Goal: Task Accomplishment & Management: Use online tool/utility

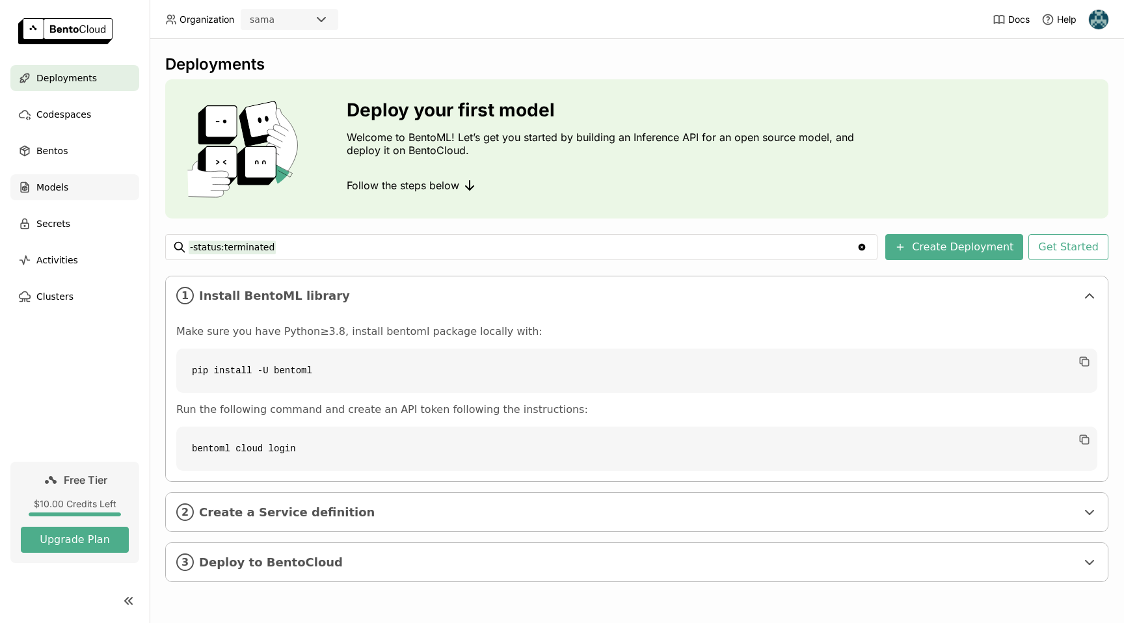
click at [62, 197] on div "Models" at bounding box center [74, 187] width 129 height 26
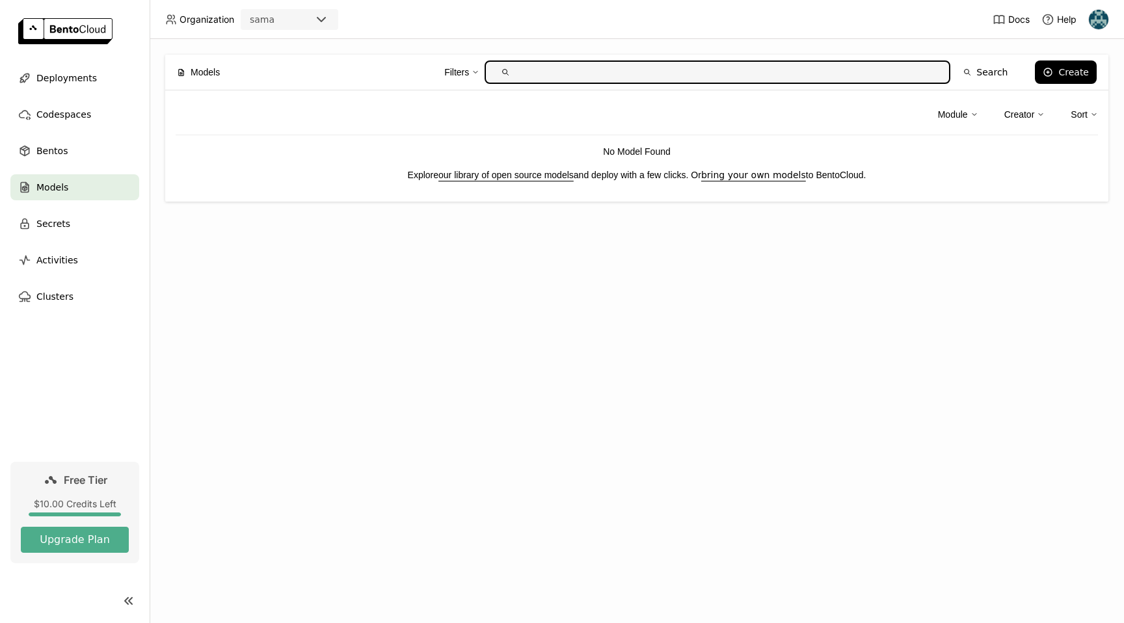
click at [484, 174] on link "our library of open source models" at bounding box center [505, 175] width 135 height 10
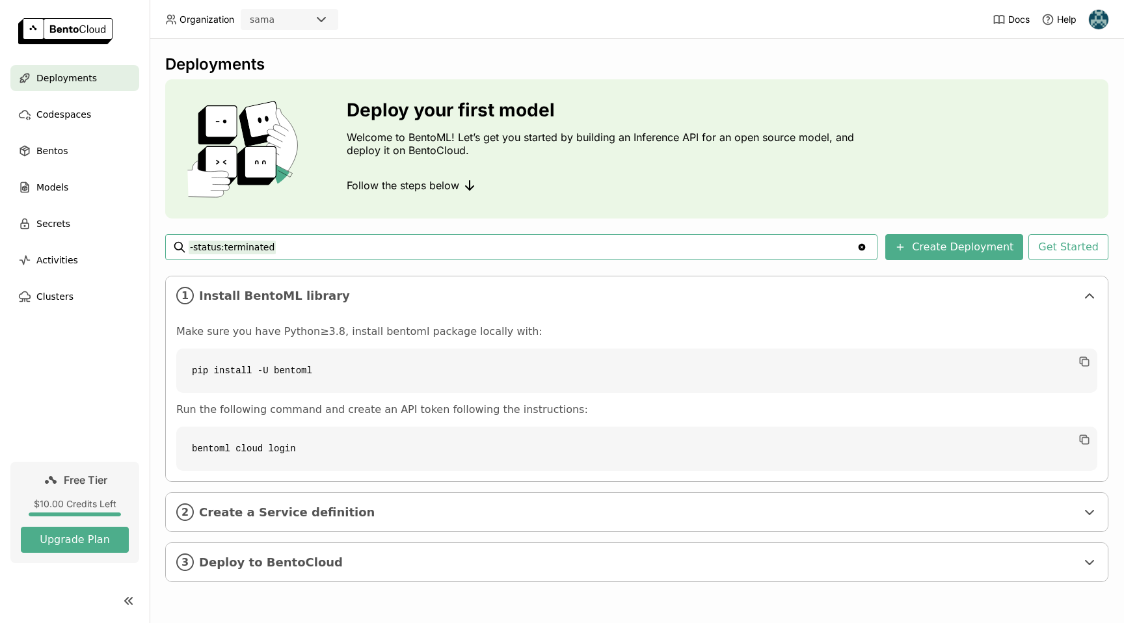
click at [314, 366] on code "pip install -U bentoml" at bounding box center [636, 371] width 921 height 44
copy div "pip install -U bentoml"
click at [506, 444] on code "bentoml cloud login" at bounding box center [636, 449] width 921 height 44
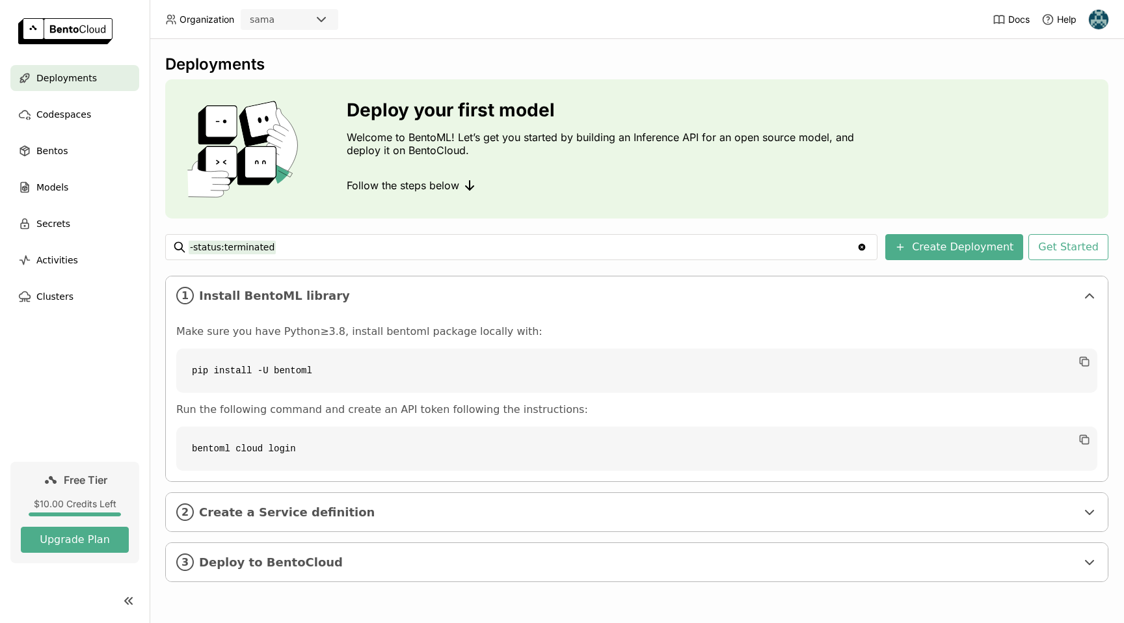
click at [506, 444] on code "bentoml cloud login" at bounding box center [636, 449] width 921 height 44
copy div "bentoml cloud login"
click at [1089, 507] on icon at bounding box center [1090, 513] width 16 height 16
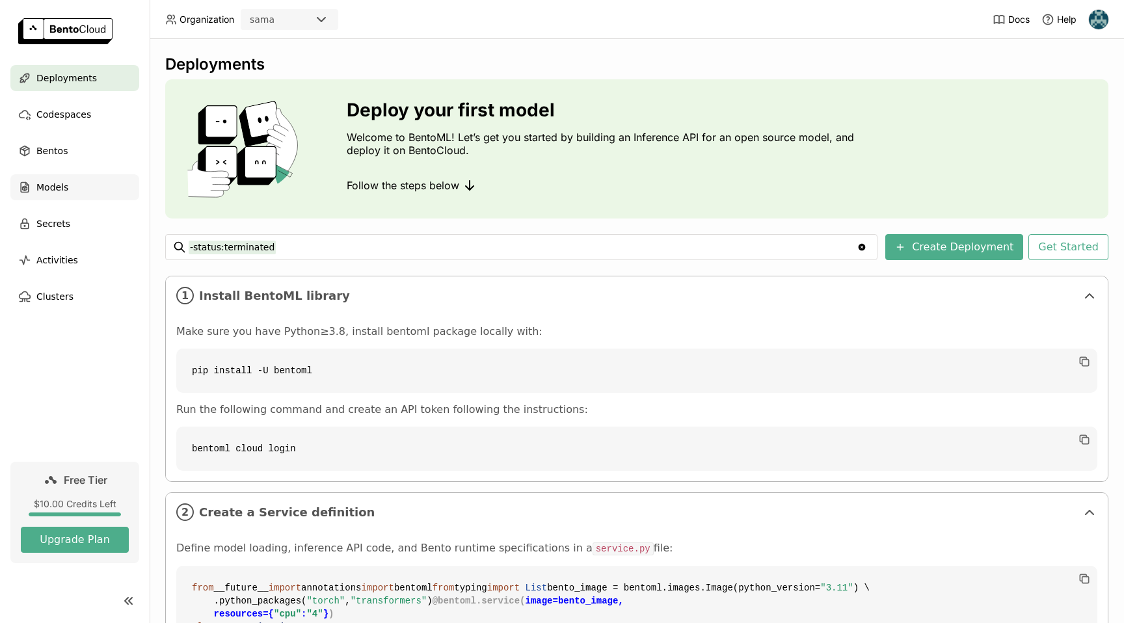
click at [62, 188] on span "Models" at bounding box center [52, 188] width 32 height 16
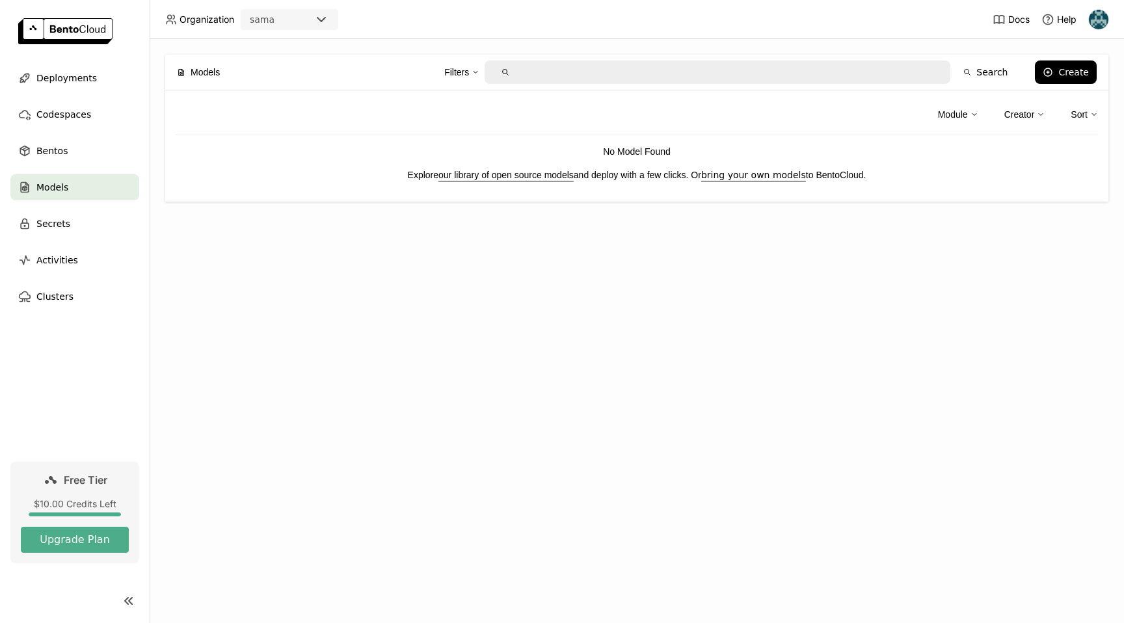
click at [626, 152] on p "No Model Found" at bounding box center [637, 151] width 922 height 14
click at [1071, 76] on div "Create" at bounding box center [1073, 72] width 31 height 10
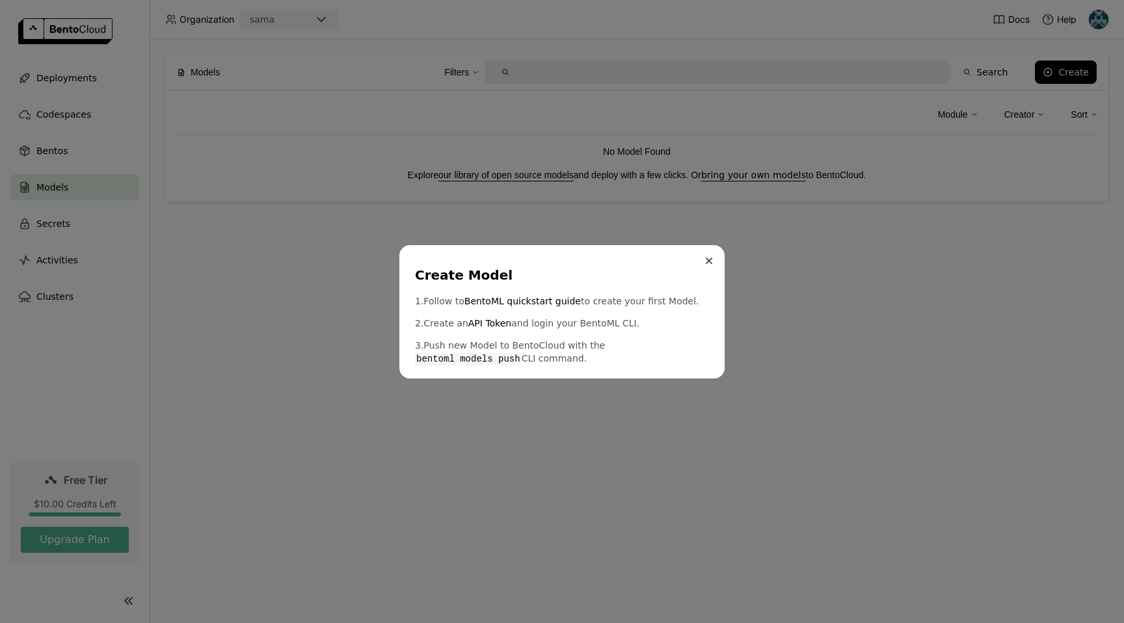
click at [711, 261] on icon "Close" at bounding box center [709, 261] width 7 height 7
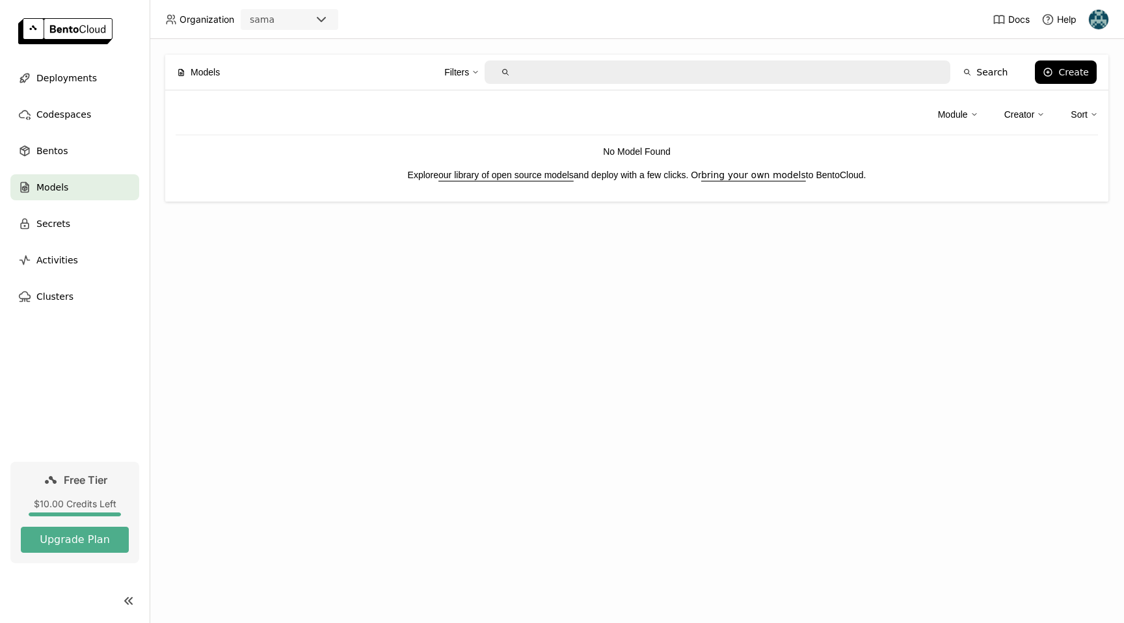
click at [888, 304] on div "Models Filters Search Create Module Creator Sort No Model Found Explore our lib…" at bounding box center [637, 331] width 974 height 584
click at [542, 177] on link "our library of open source models" at bounding box center [505, 175] width 135 height 10
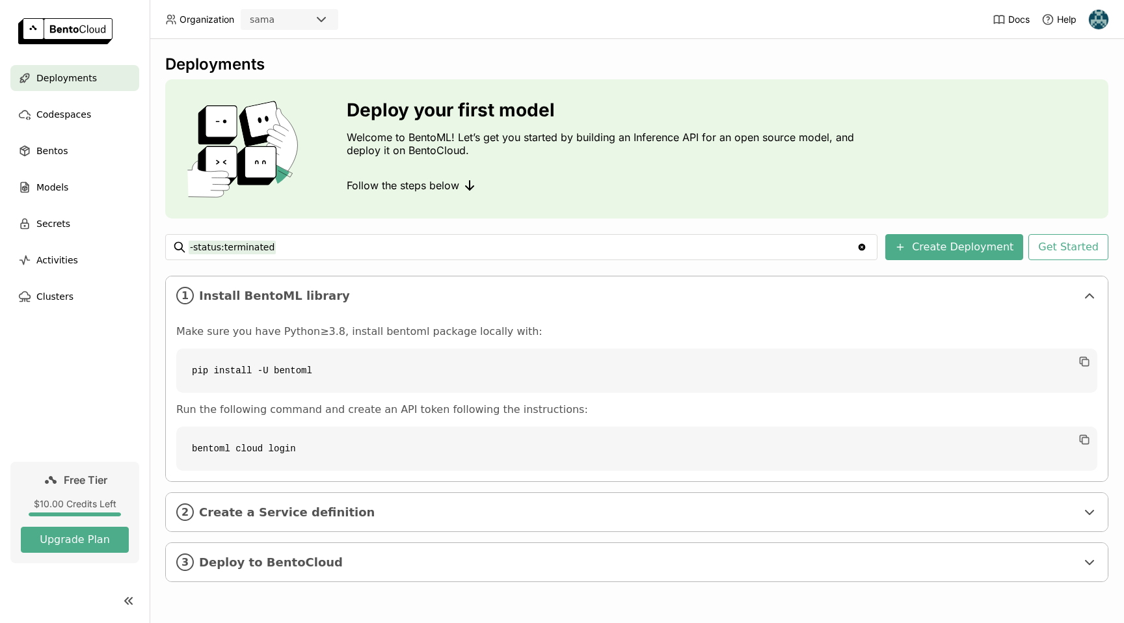
click at [197, 450] on code "bentoml cloud login" at bounding box center [636, 449] width 921 height 44
click at [1085, 436] on icon "button" at bounding box center [1084, 439] width 13 height 13
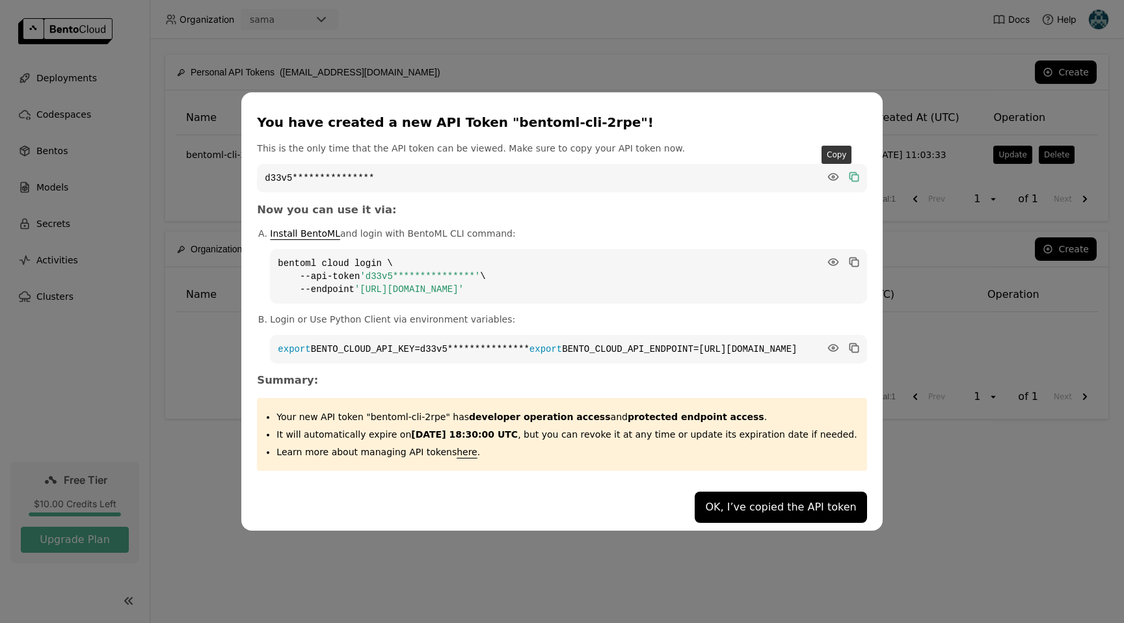
click at [850, 173] on icon "dialog" at bounding box center [853, 176] width 7 height 7
click at [805, 515] on button "OK, I’ve copied the API token" at bounding box center [781, 507] width 172 height 31
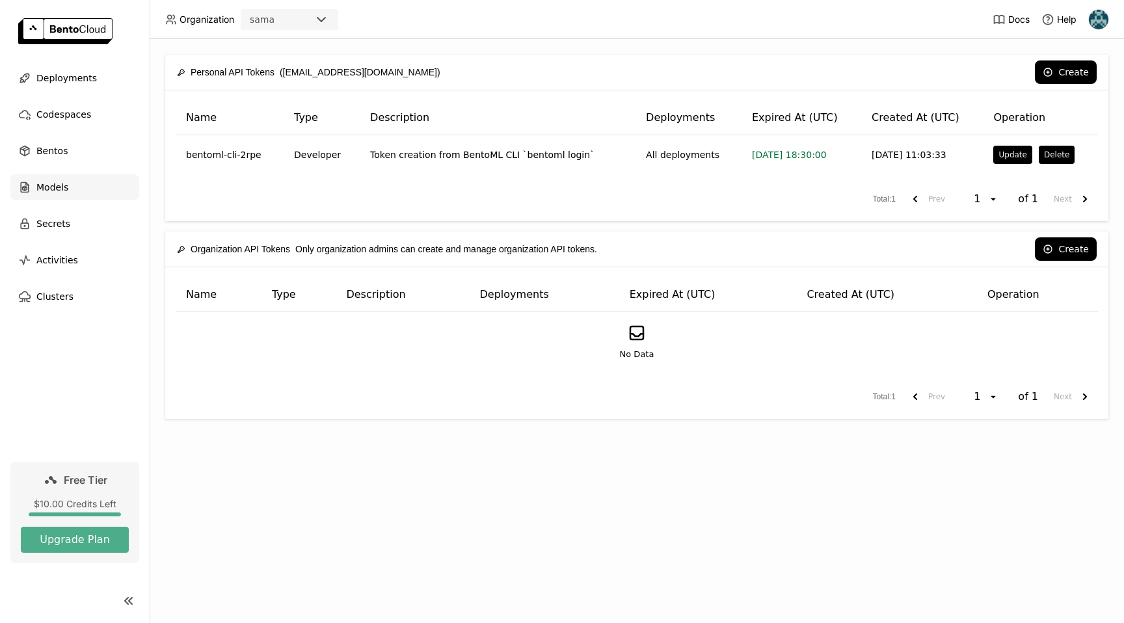
click at [57, 187] on span "Models" at bounding box center [52, 188] width 32 height 16
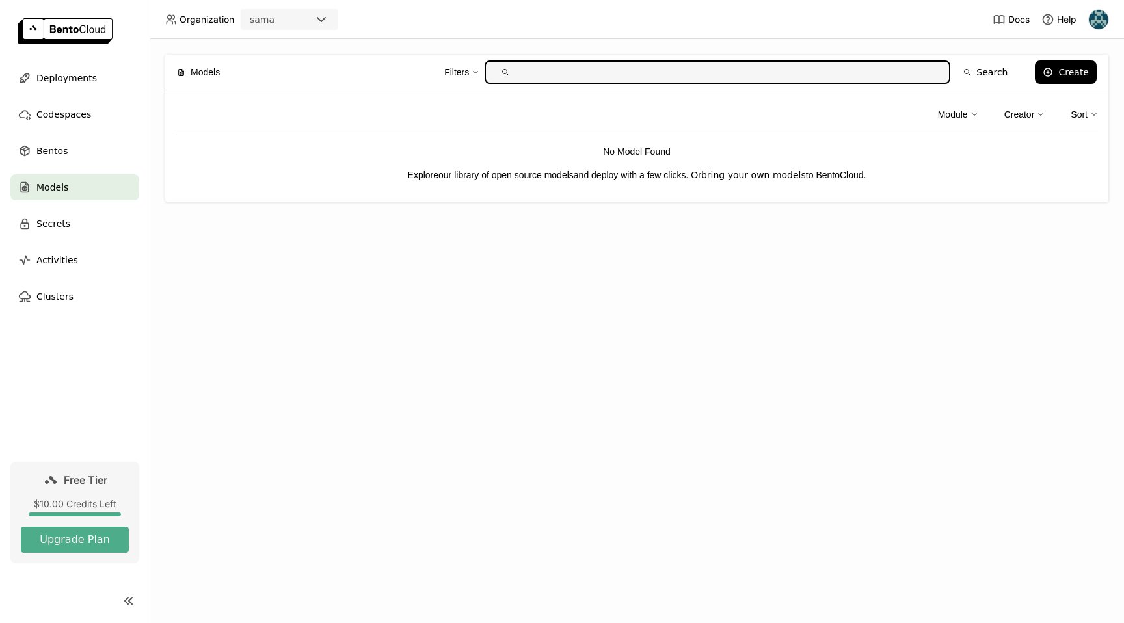
click at [504, 179] on link "our library of open source models" at bounding box center [505, 175] width 135 height 10
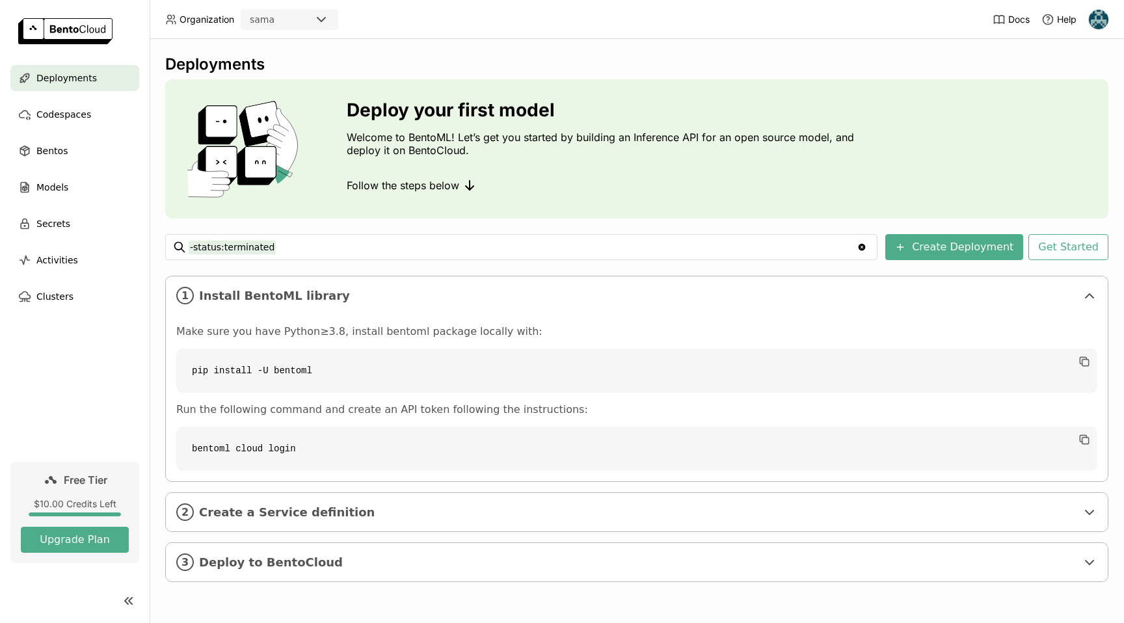
click at [777, 51] on div "Deployments Deploy your first model Welcome to BentoML! Let’s get you started b…" at bounding box center [637, 331] width 974 height 584
click at [955, 512] on span "Create a Service definition" at bounding box center [638, 512] width 878 height 14
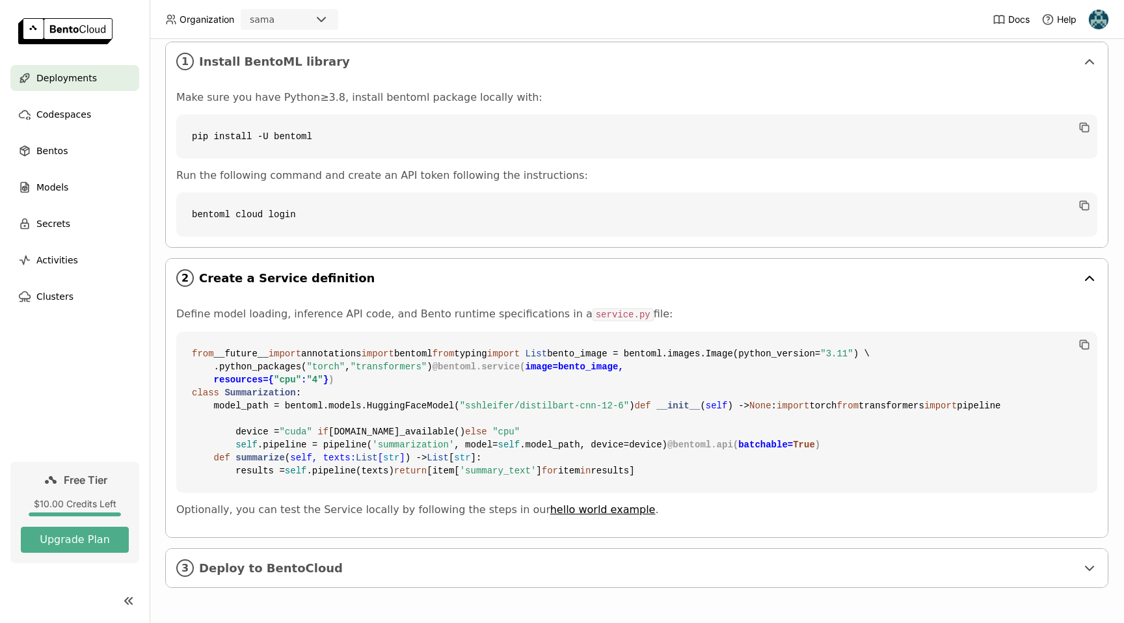
scroll to position [370, 0]
click at [454, 332] on code "from __future__ import annotations import bentoml from typing import List bento…" at bounding box center [636, 412] width 921 height 161
click at [562, 332] on code "from __future__ import annotations import bentoml from typing import List bento…" at bounding box center [636, 412] width 921 height 161
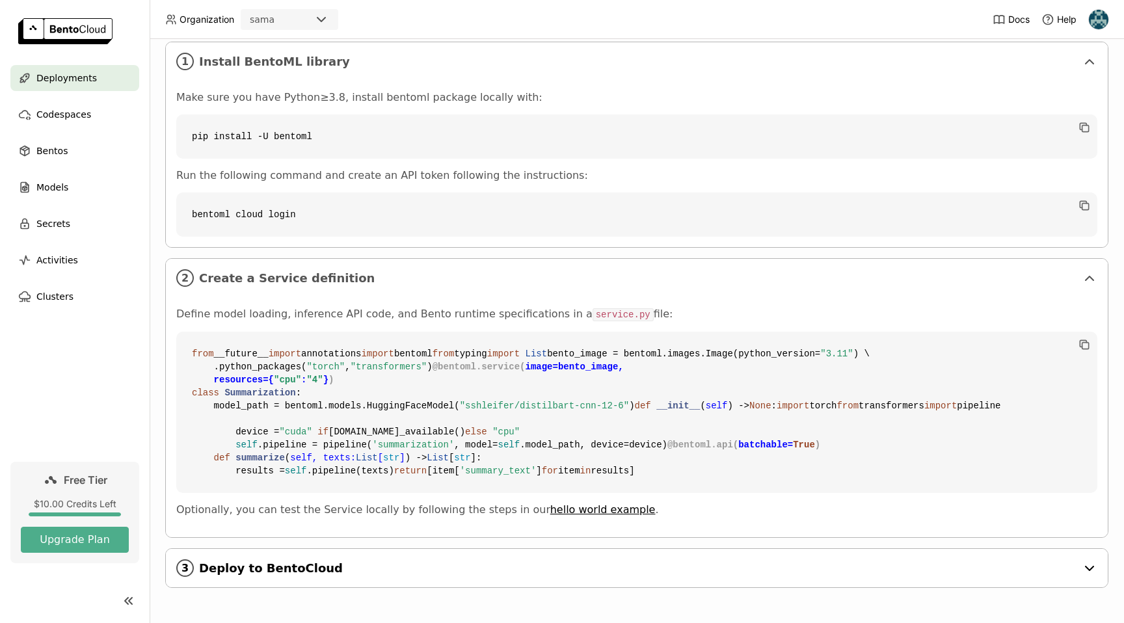
click at [392, 563] on span "Deploy to BentoCloud" at bounding box center [638, 568] width 878 height 14
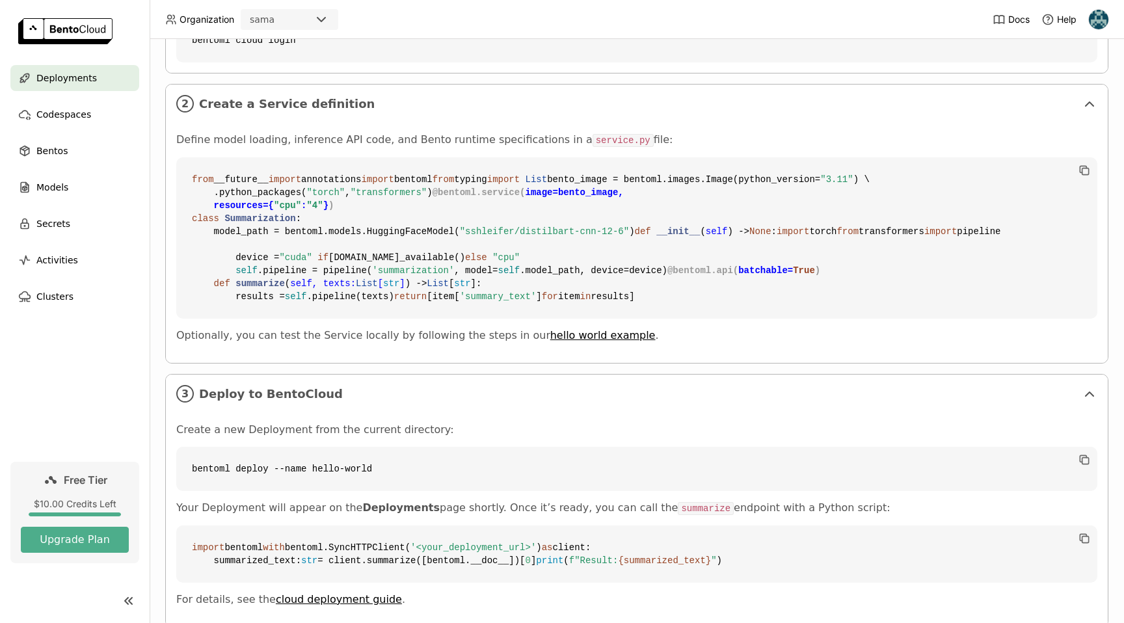
scroll to position [419, 0]
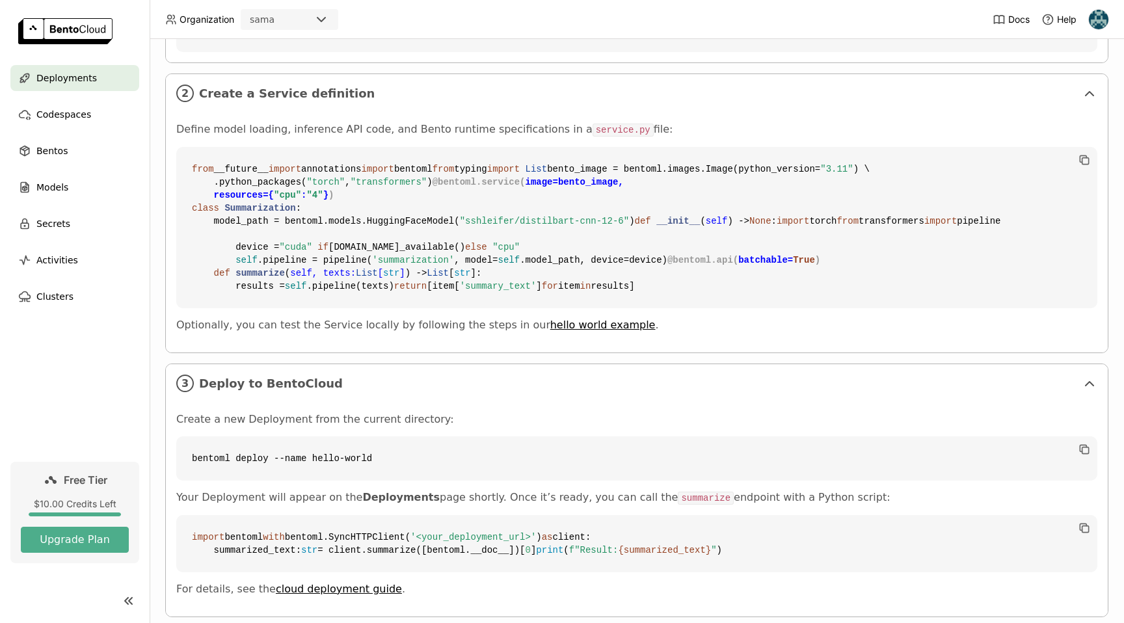
click at [254, 134] on p "Define model loading, inference API code, and Bento runtime specifications in a…" at bounding box center [636, 130] width 921 height 14
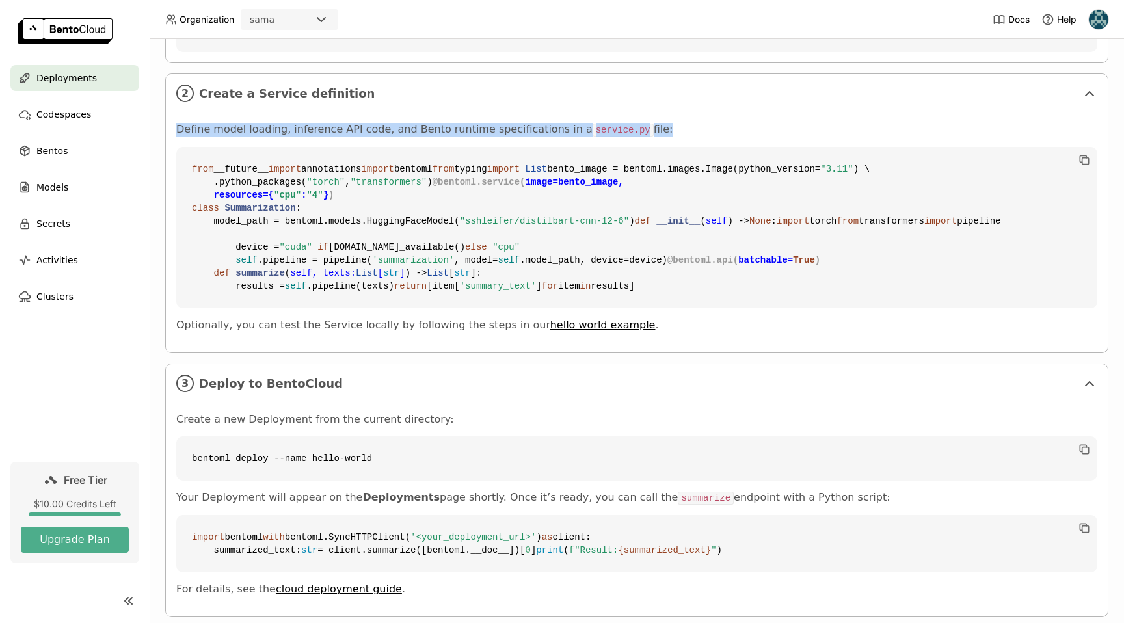
click at [254, 134] on p "Define model loading, inference API code, and Bento runtime specifications in a…" at bounding box center [636, 130] width 921 height 14
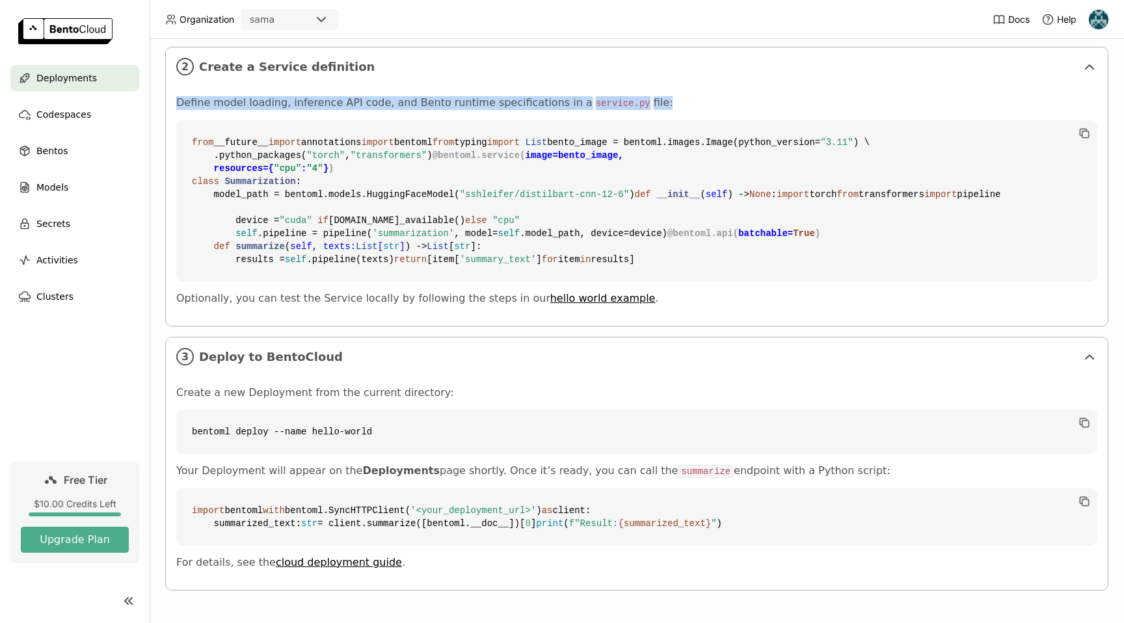
scroll to position [469, 0]
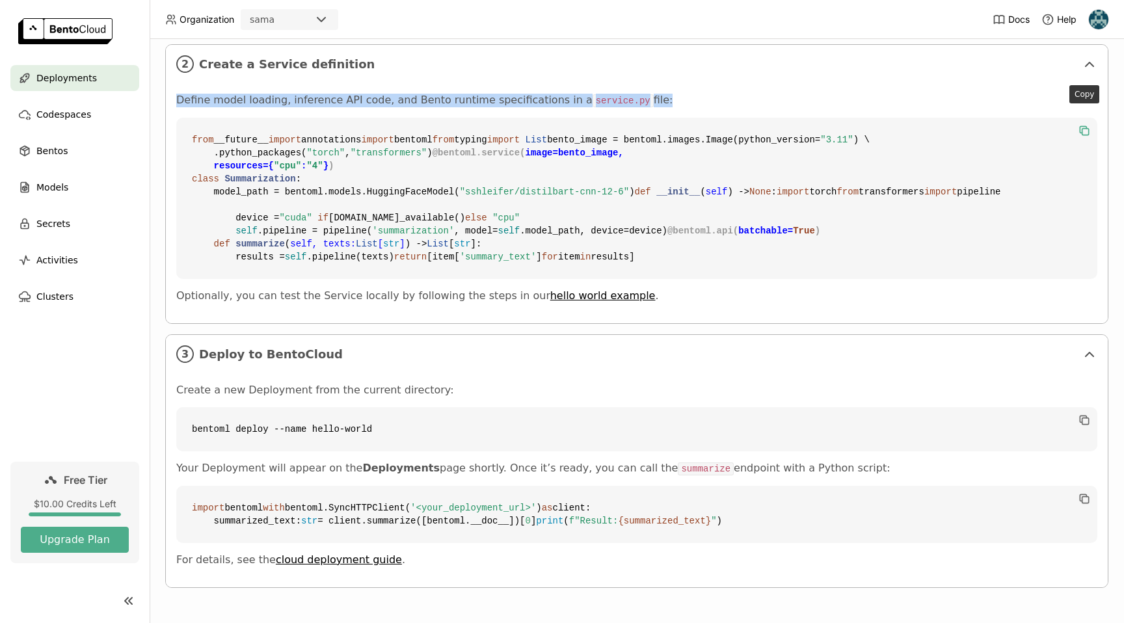
click at [1081, 124] on icon "button" at bounding box center [1084, 130] width 13 height 13
click at [572, 302] on link "hello world example" at bounding box center [602, 295] width 105 height 12
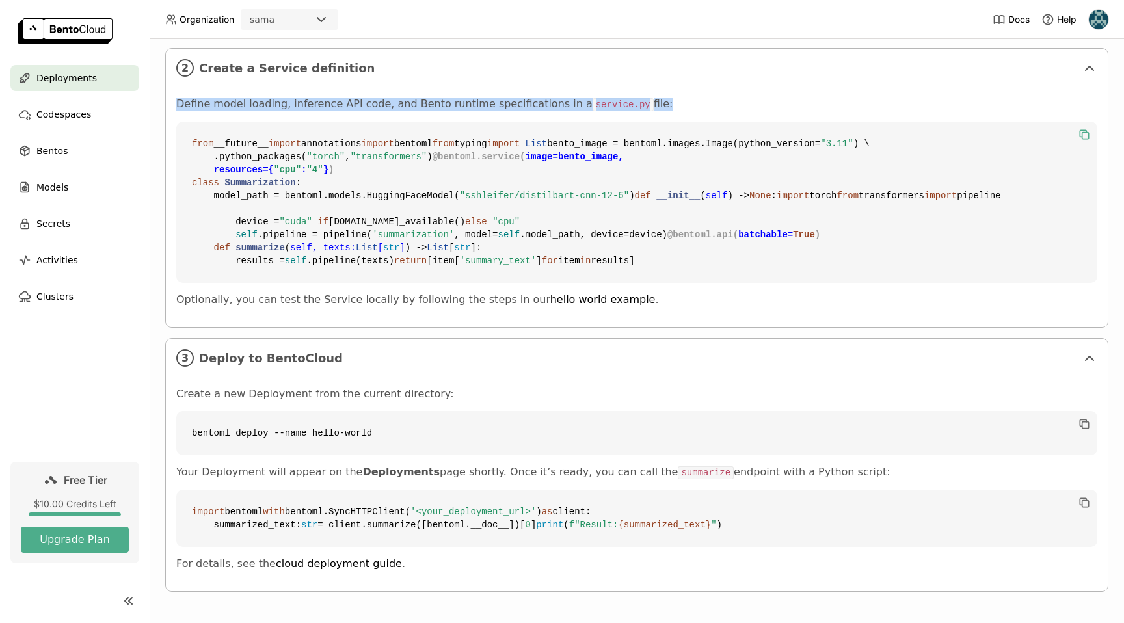
scroll to position [416, 0]
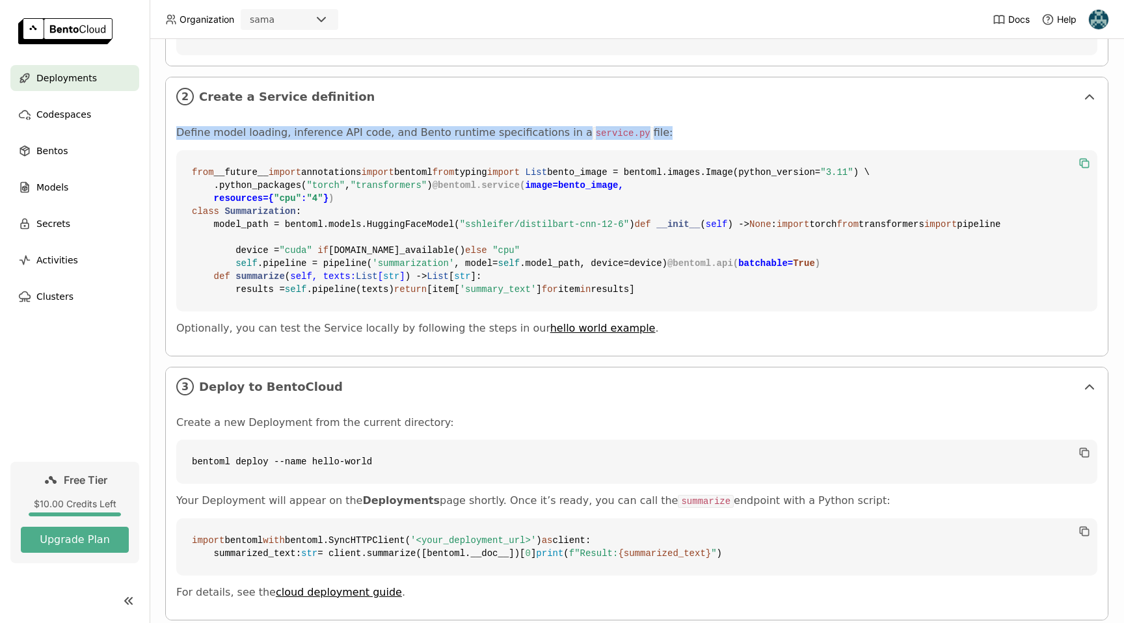
click at [1079, 158] on icon "button" at bounding box center [1084, 163] width 13 height 13
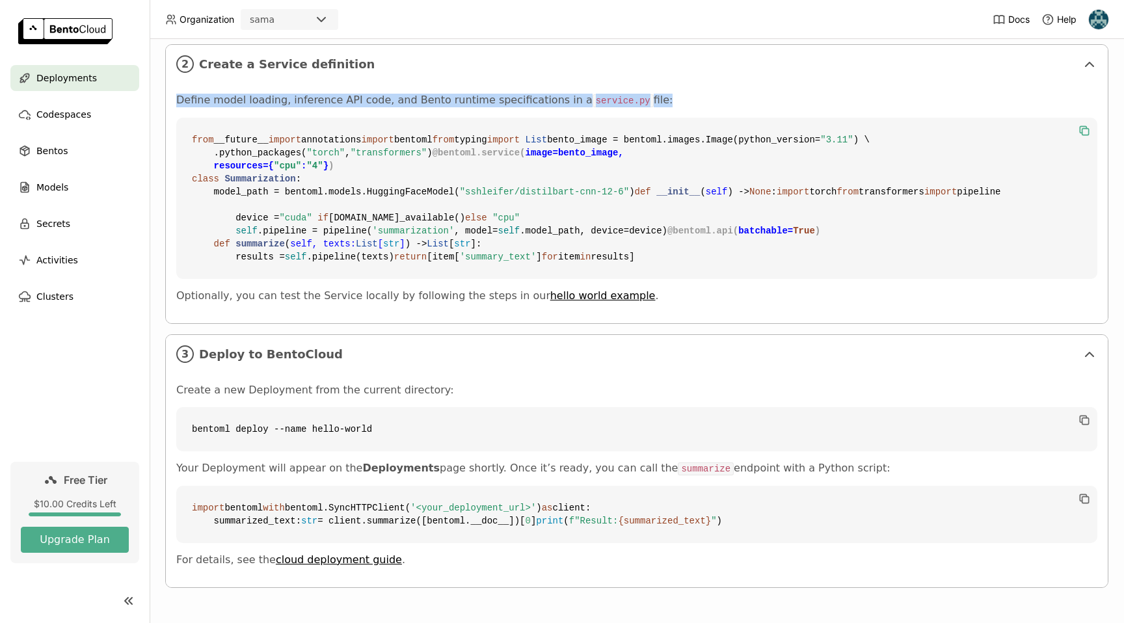
scroll to position [440, 0]
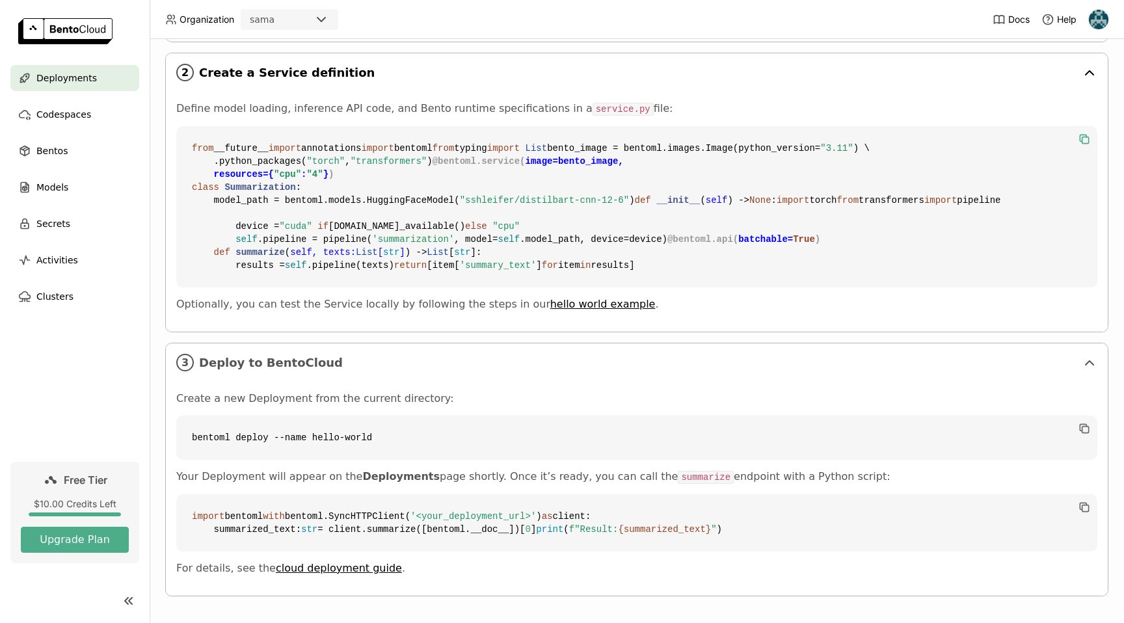
click at [811, 85] on div "2 Create a Service definition" at bounding box center [637, 72] width 942 height 38
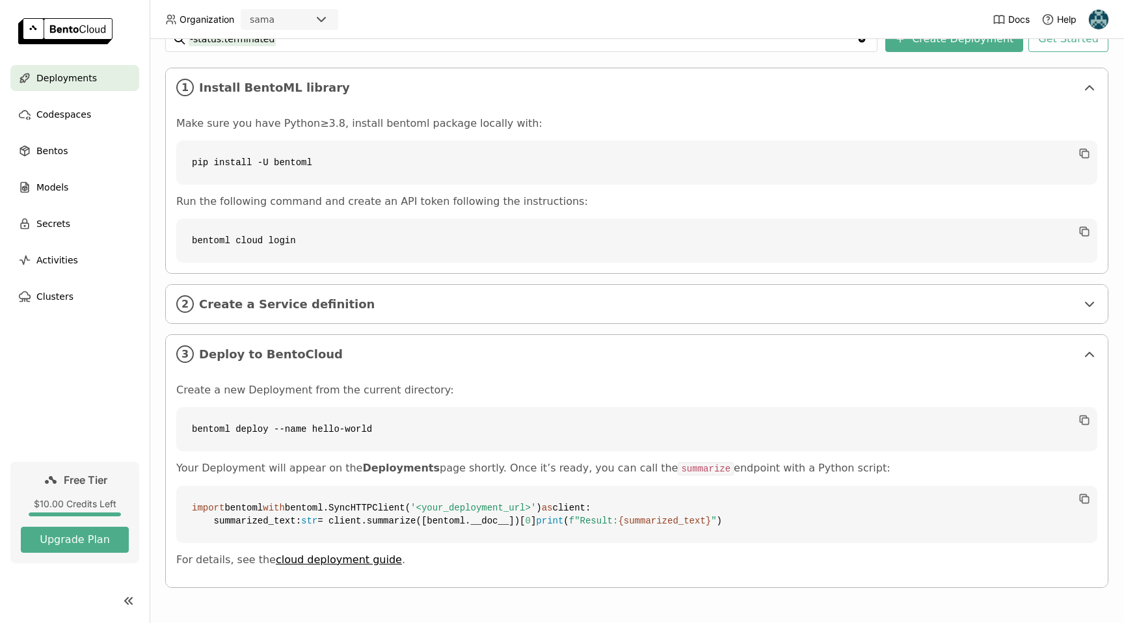
scroll to position [247, 0]
click at [1083, 297] on icon at bounding box center [1090, 305] width 16 height 16
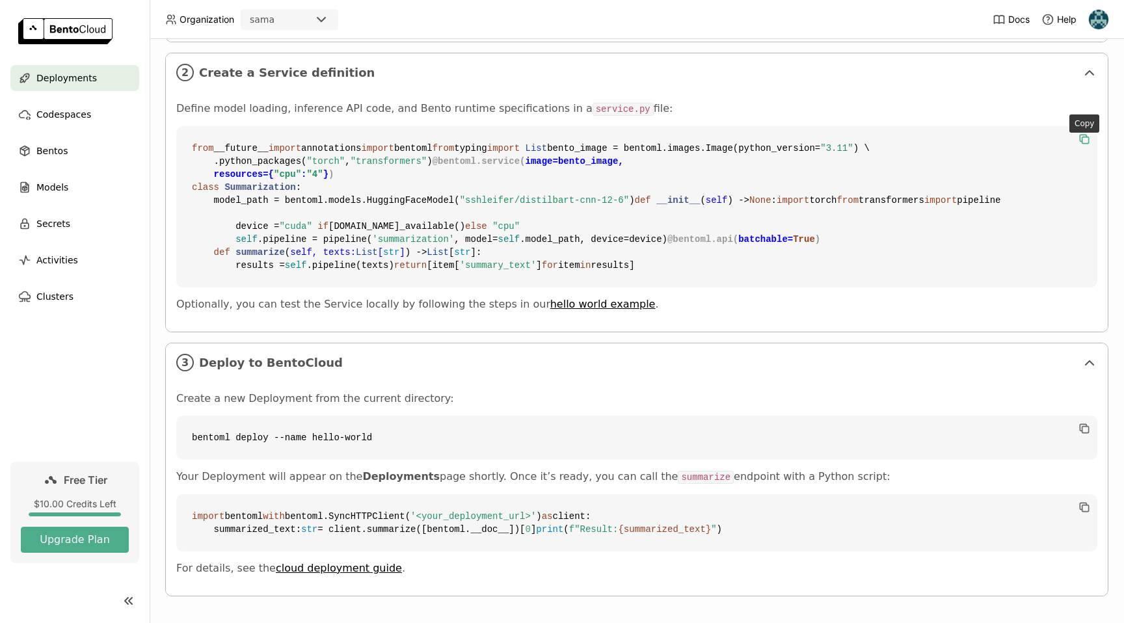
click at [1088, 139] on icon "button" at bounding box center [1085, 140] width 7 height 7
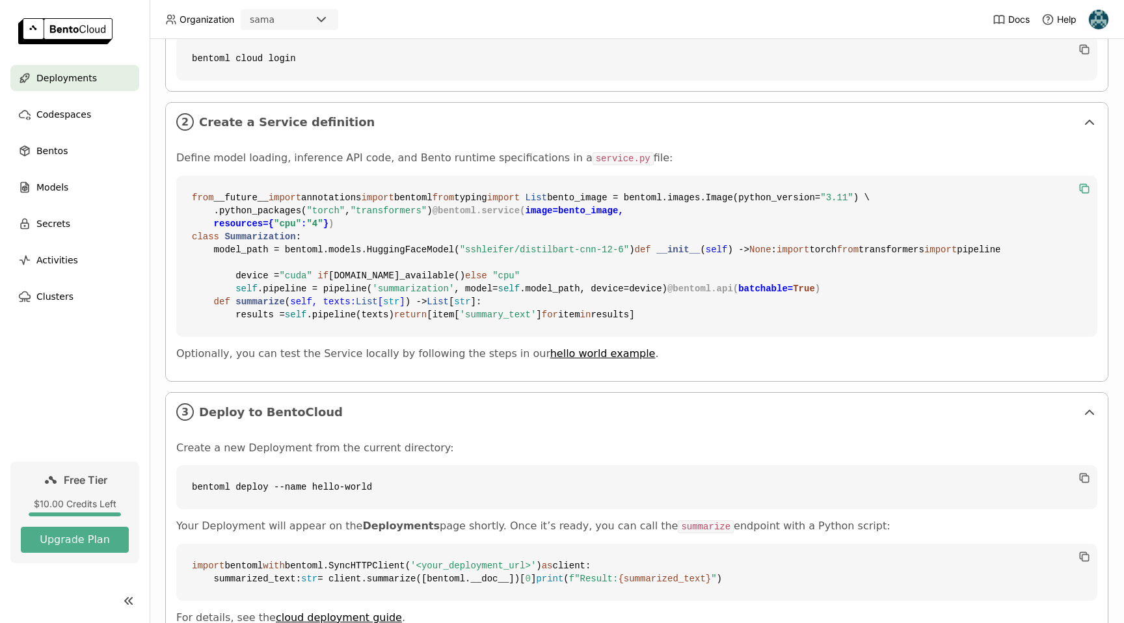
scroll to position [389, 0]
click at [319, 157] on p "Define model loading, inference API code, and Bento runtime specifications in a…" at bounding box center [636, 160] width 921 height 14
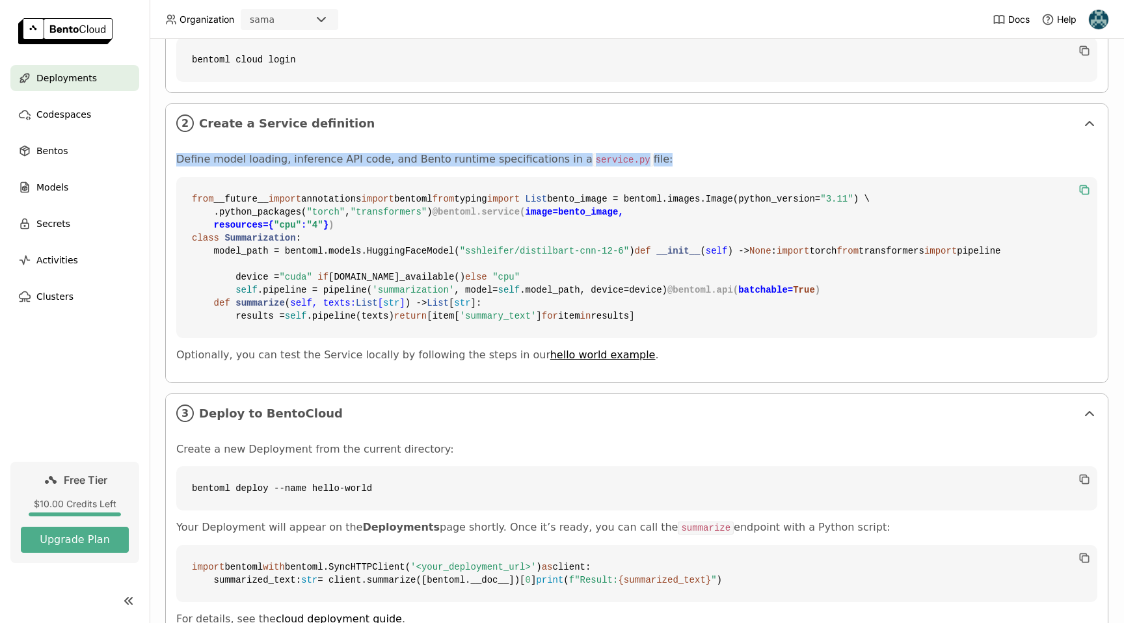
click at [319, 157] on p "Define model loading, inference API code, and Bento runtime specifications in a…" at bounding box center [636, 160] width 921 height 14
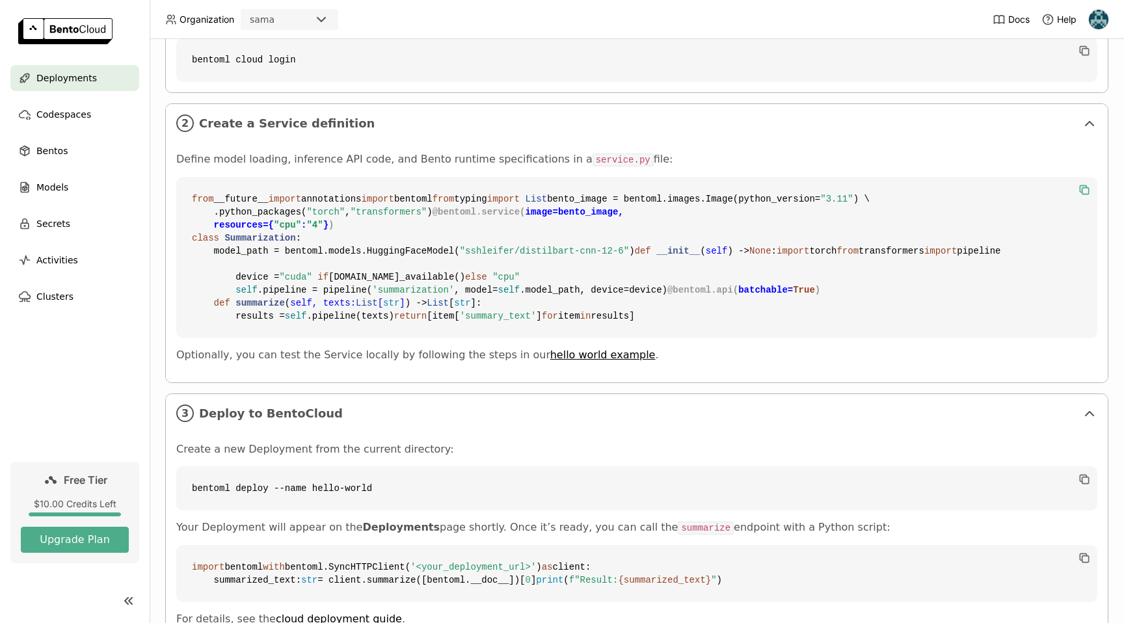
click at [713, 264] on code "from __future__ import annotations import bentoml from typing import List bento…" at bounding box center [636, 257] width 921 height 161
click at [1079, 189] on icon "button" at bounding box center [1084, 189] width 13 height 13
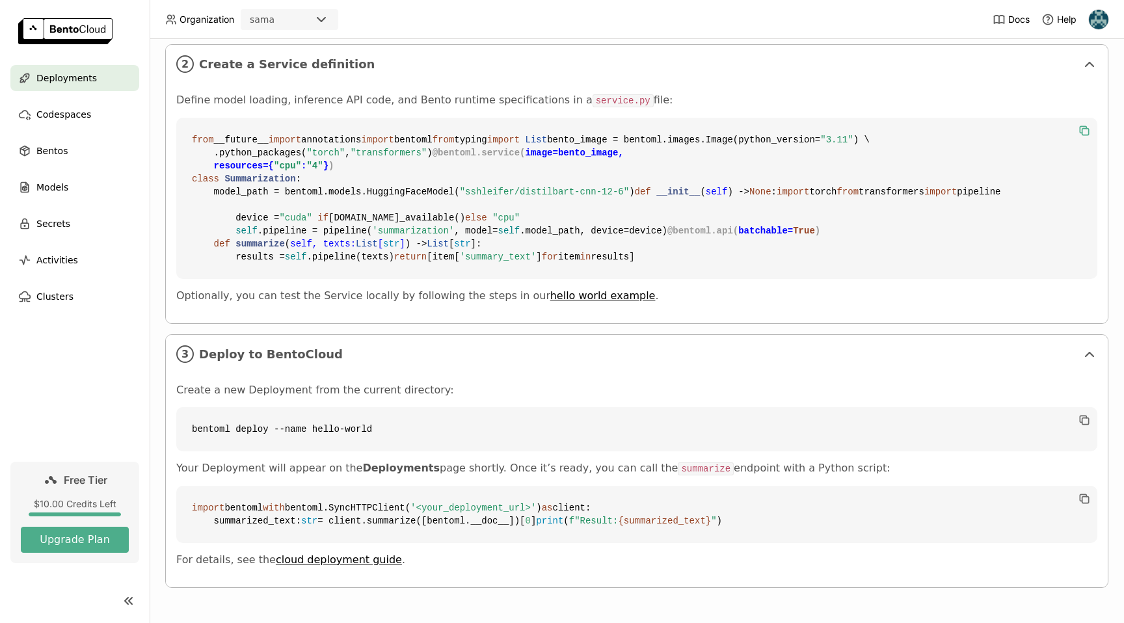
scroll to position [593, 0]
click at [60, 151] on span "Bentos" at bounding box center [51, 151] width 31 height 16
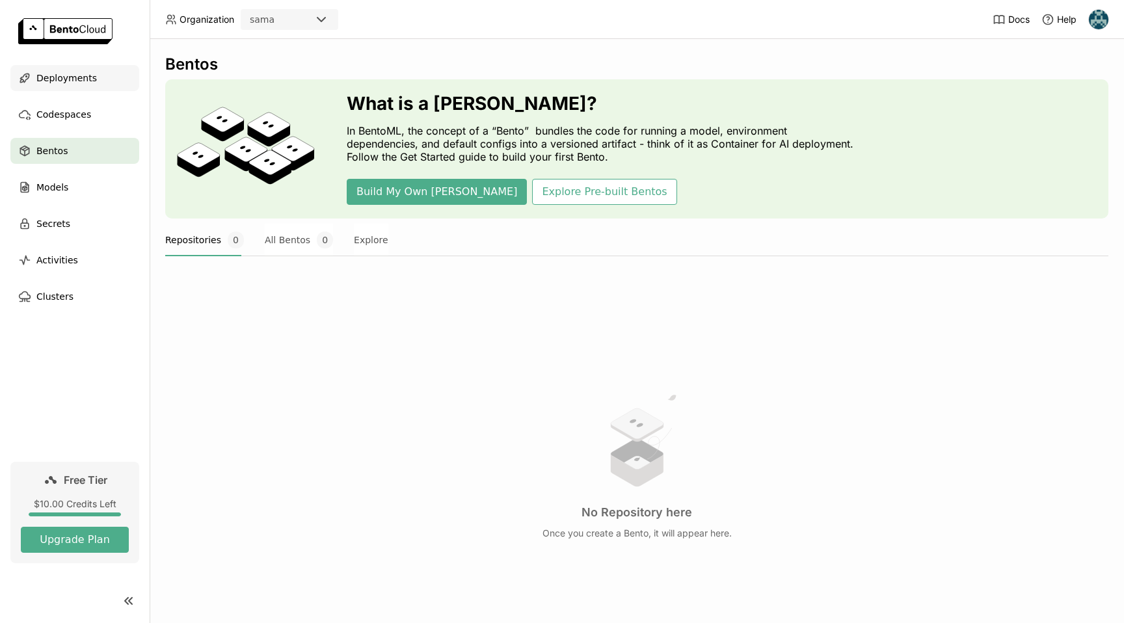
click at [57, 80] on span "Deployments" at bounding box center [66, 78] width 60 height 16
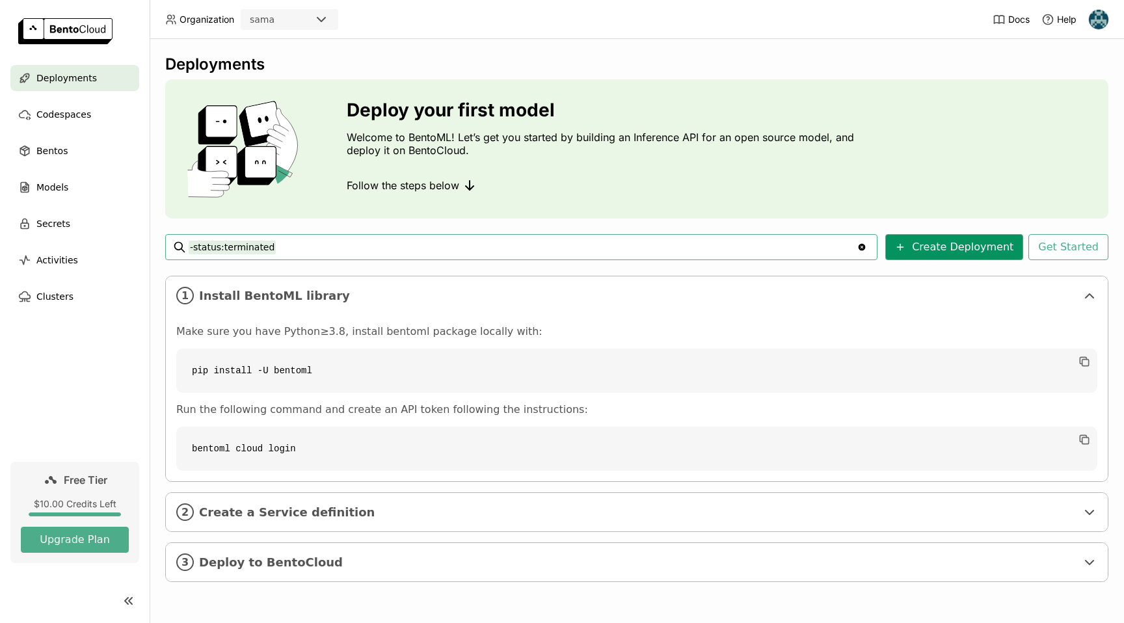
click at [956, 249] on button "Create Deployment" at bounding box center [954, 247] width 138 height 26
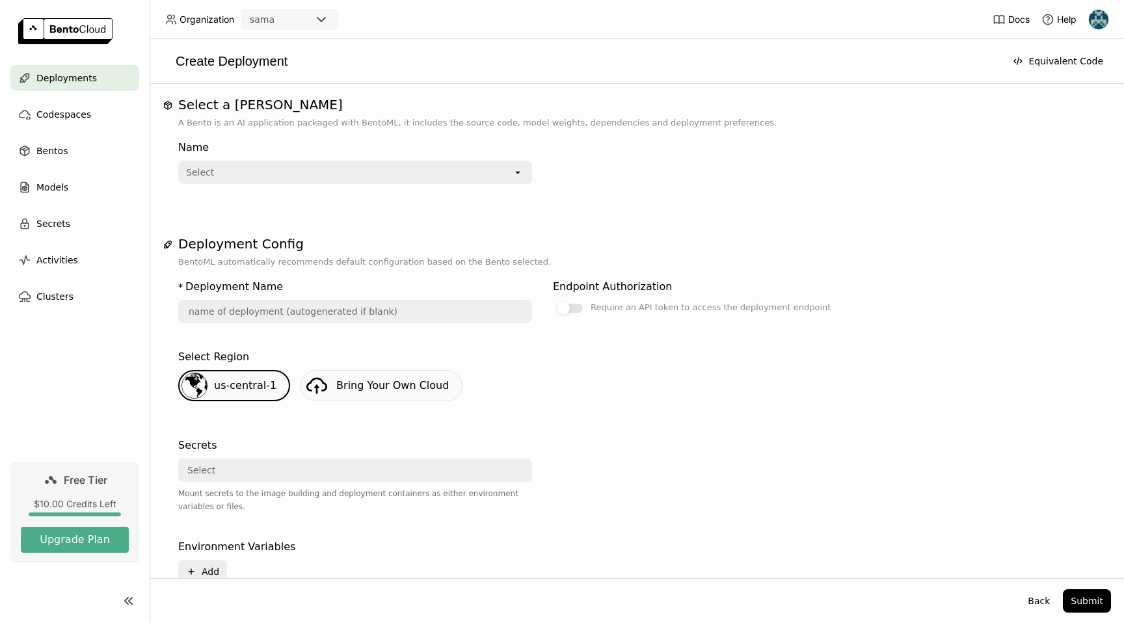
click at [469, 173] on div "Select" at bounding box center [346, 172] width 333 height 21
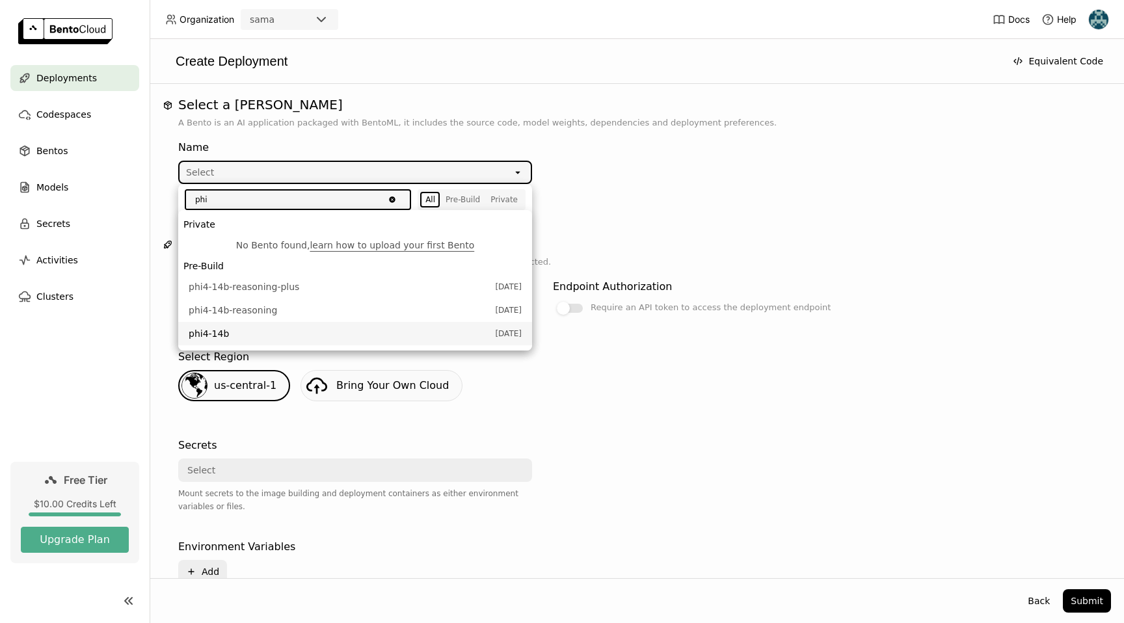
type input "phi"
click at [356, 334] on span "phi4-14b" at bounding box center [339, 333] width 300 height 13
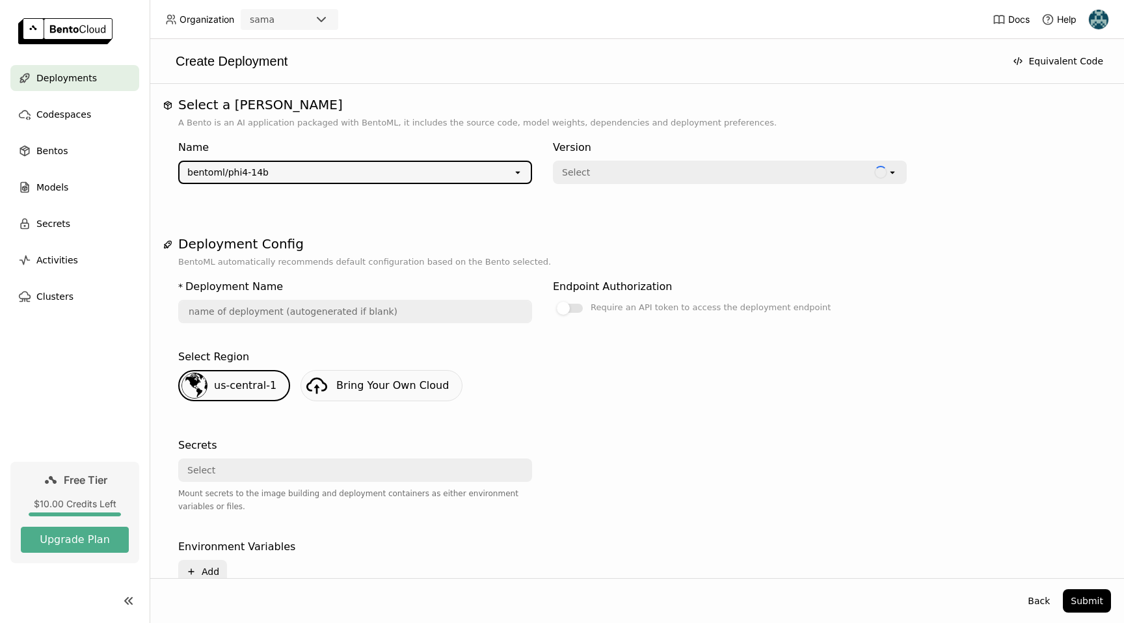
type input "phi-4-14-b-vlai"
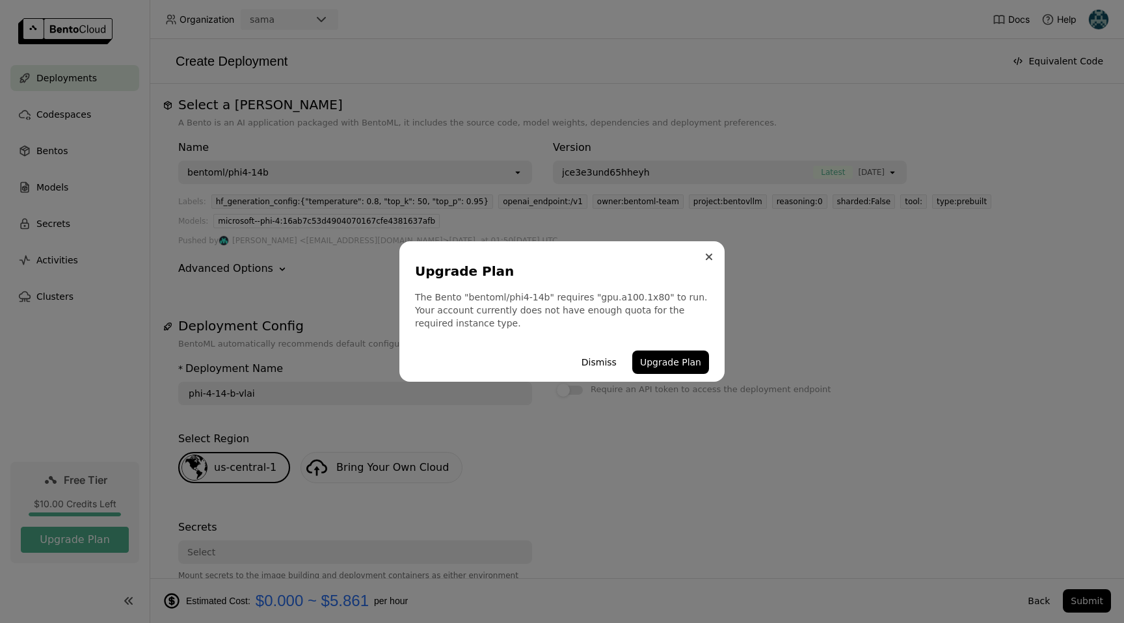
click at [710, 260] on button "Close" at bounding box center [709, 257] width 16 height 16
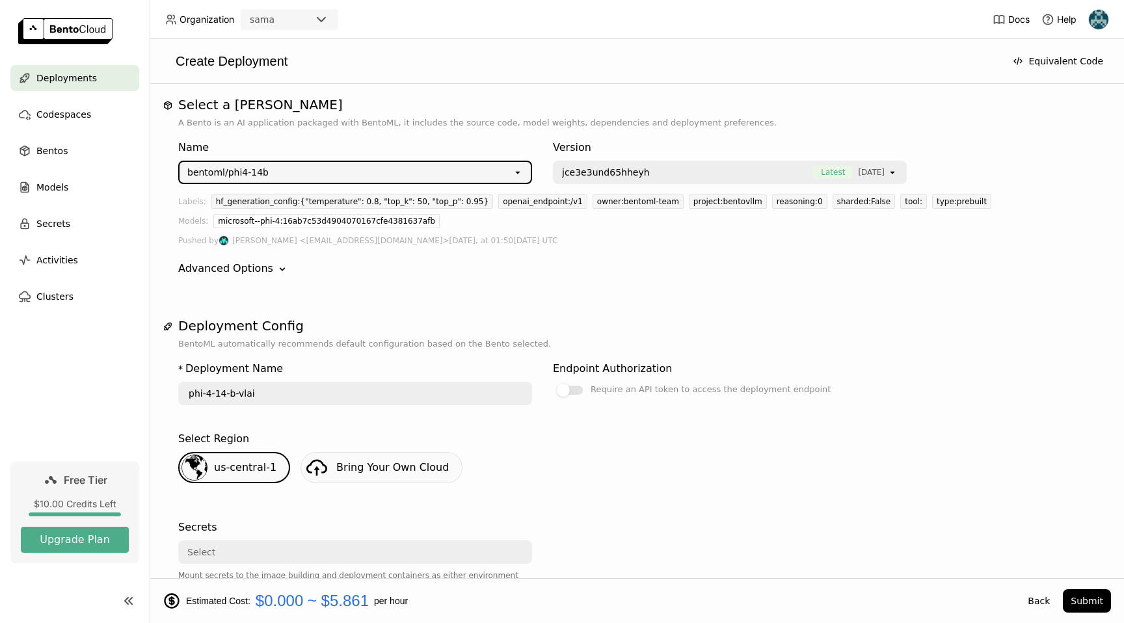
click at [365, 172] on div "bentoml/phi4-14b" at bounding box center [346, 172] width 333 height 21
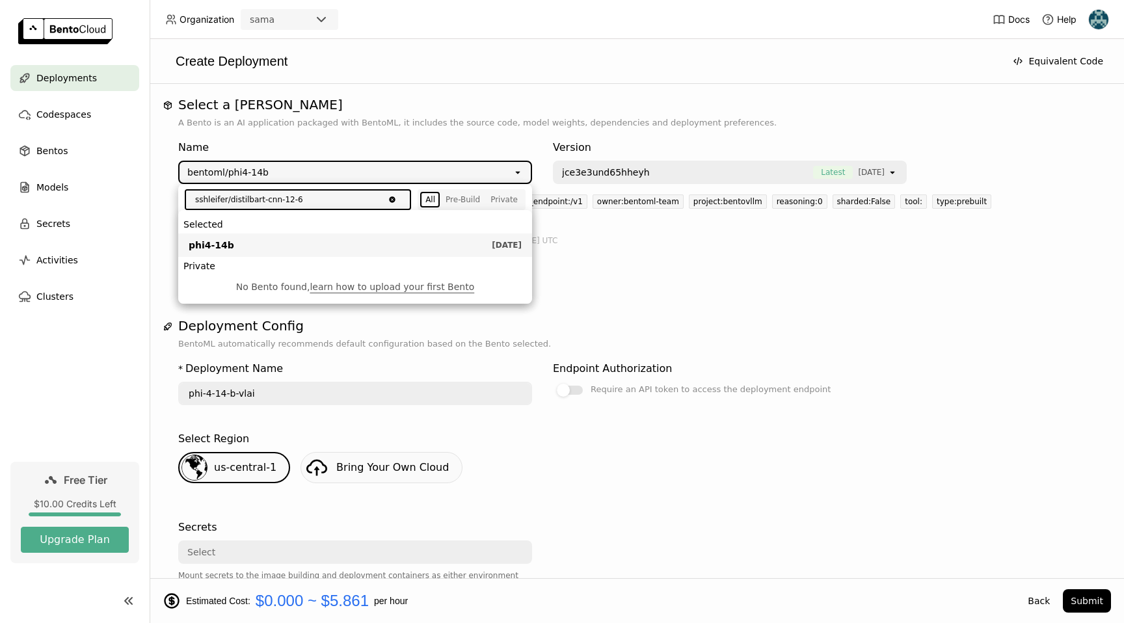
type input "distilbart-cnn-12-6"
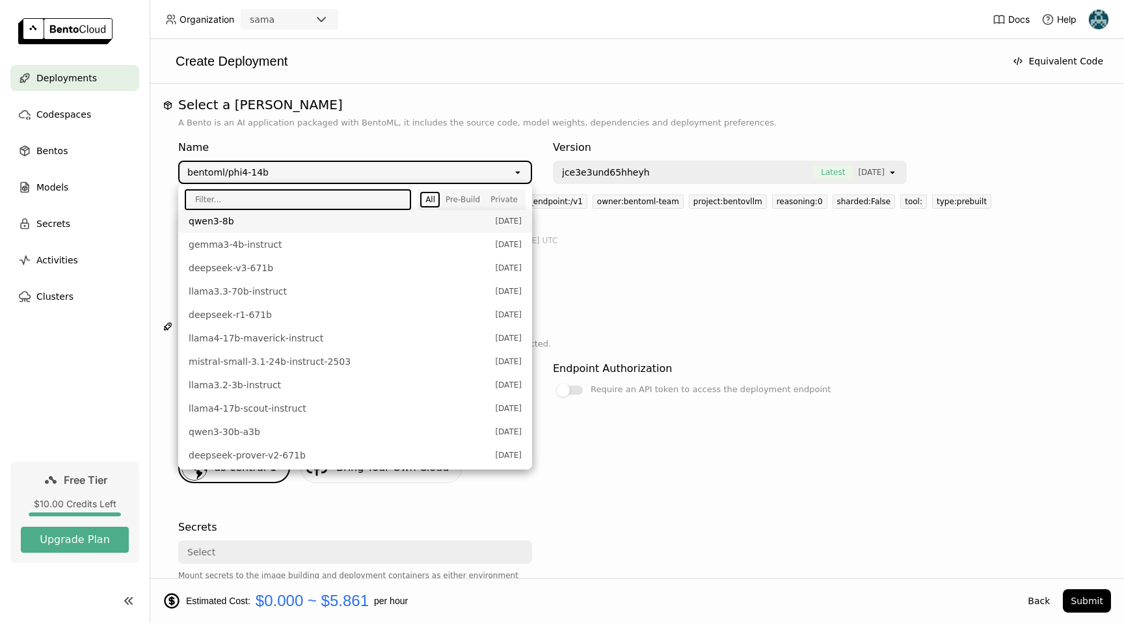
scroll to position [420, 0]
click at [289, 381] on span "llama3.2-3b-instruct" at bounding box center [339, 382] width 300 height 13
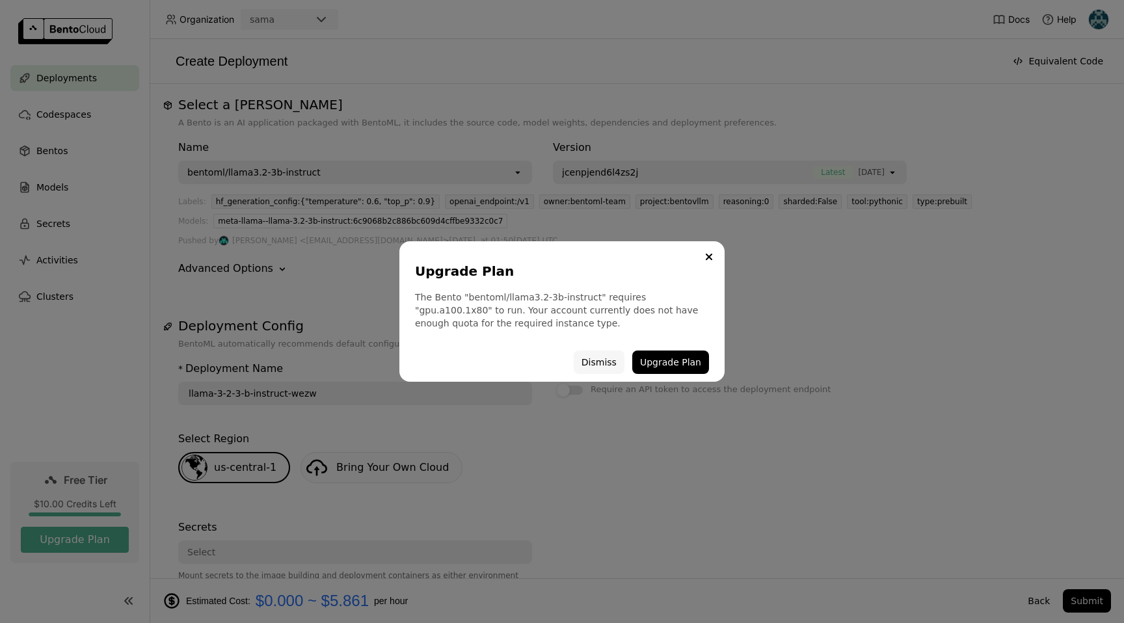
click at [604, 363] on button "Dismiss" at bounding box center [599, 362] width 51 height 23
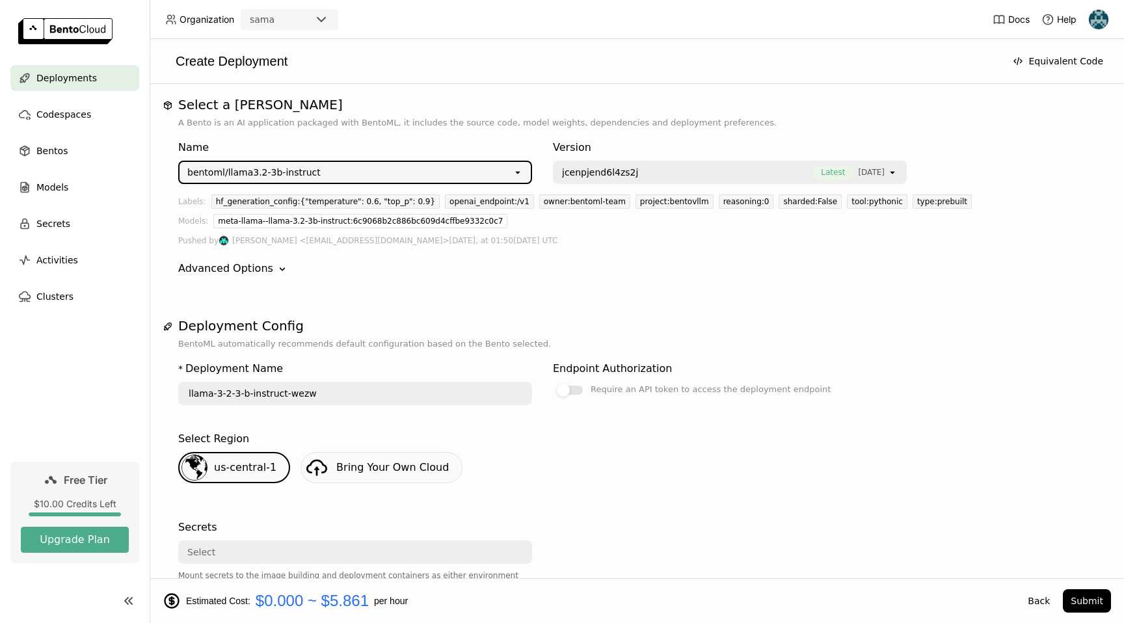
click at [407, 168] on div "bentoml/llama3.2-3b-instruct" at bounding box center [346, 172] width 333 height 21
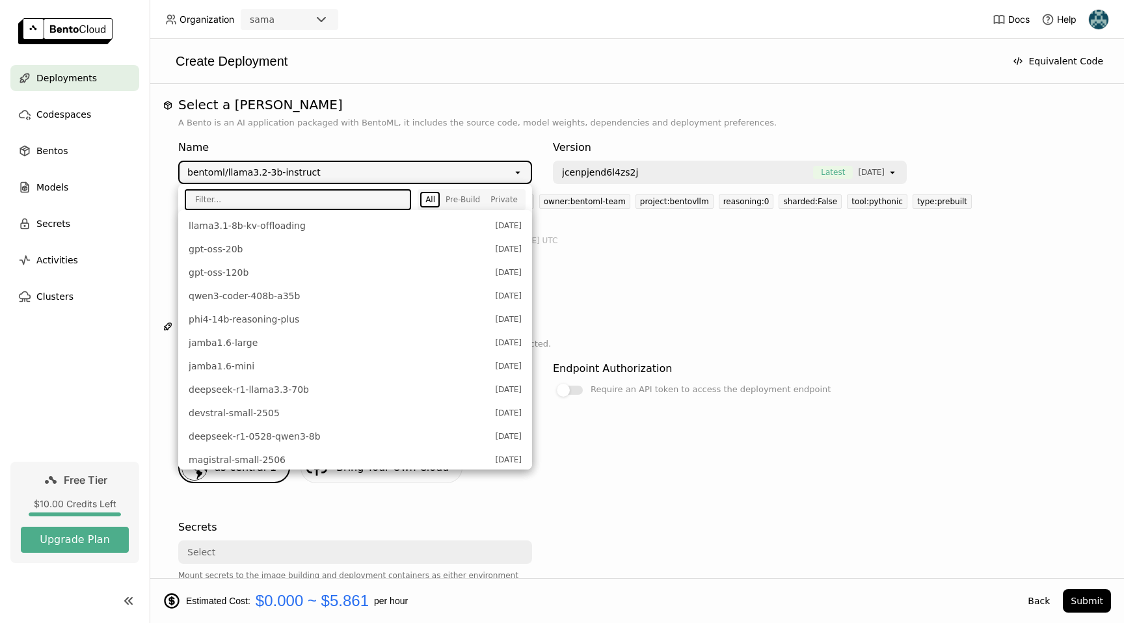
scroll to position [0, 0]
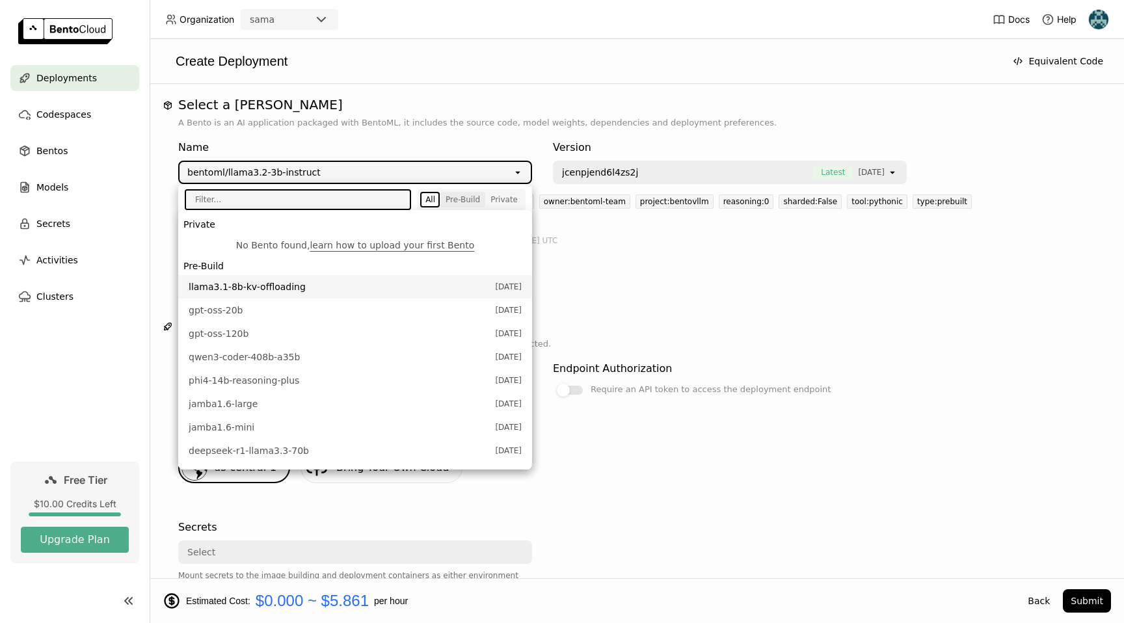
click at [455, 199] on div "Pre-Build" at bounding box center [463, 199] width 34 height 10
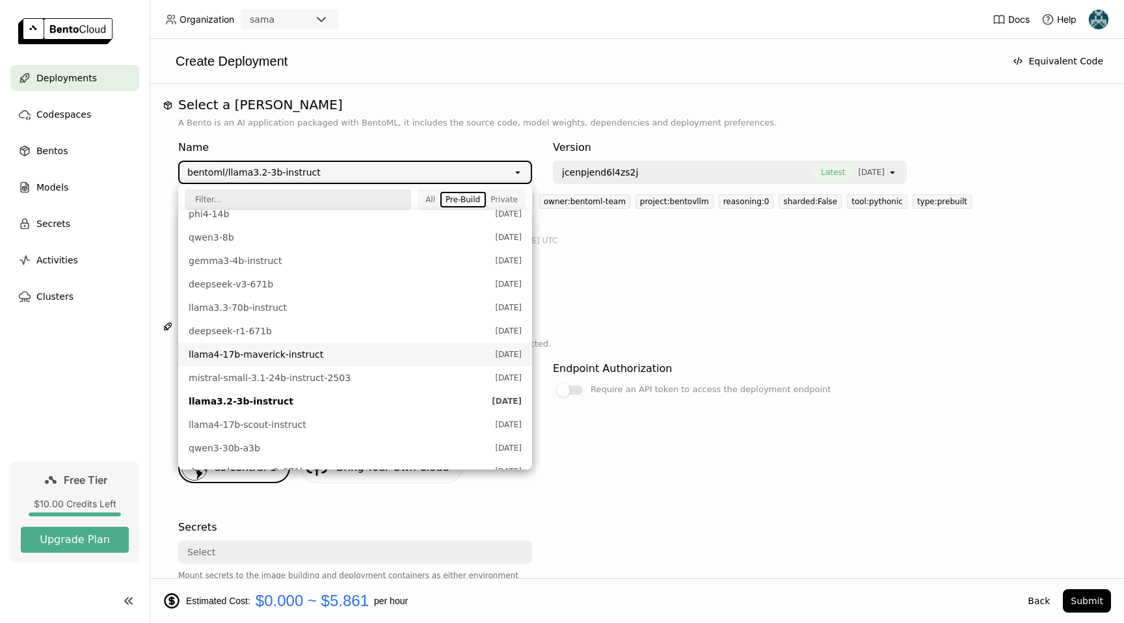
scroll to position [378, 0]
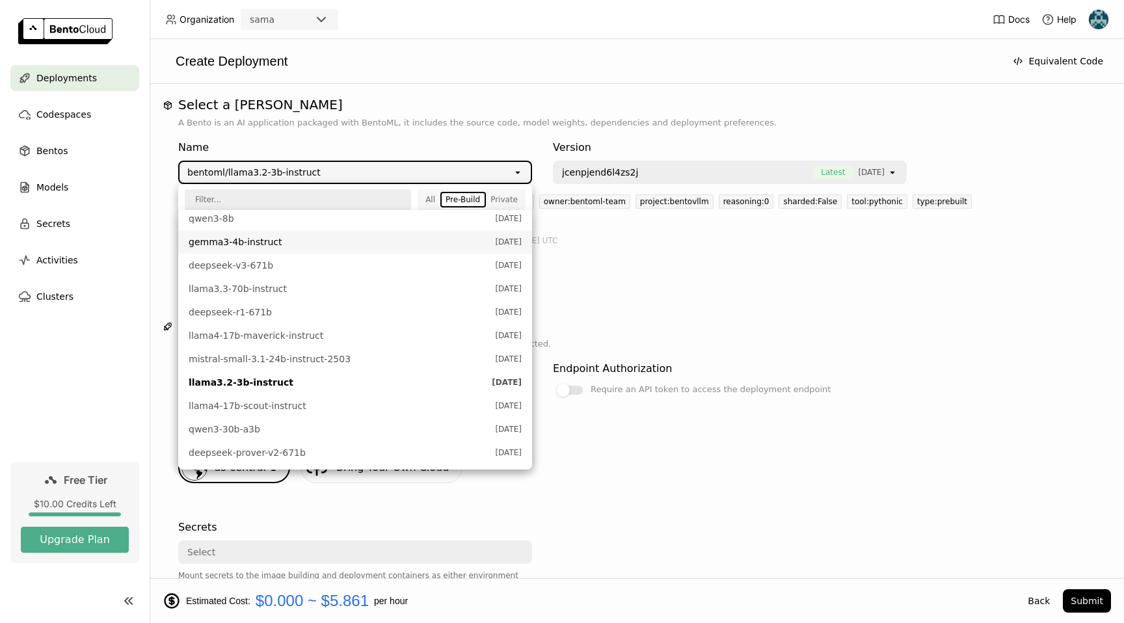
click at [273, 245] on span "gemma3-4b-instruct" at bounding box center [339, 241] width 300 height 13
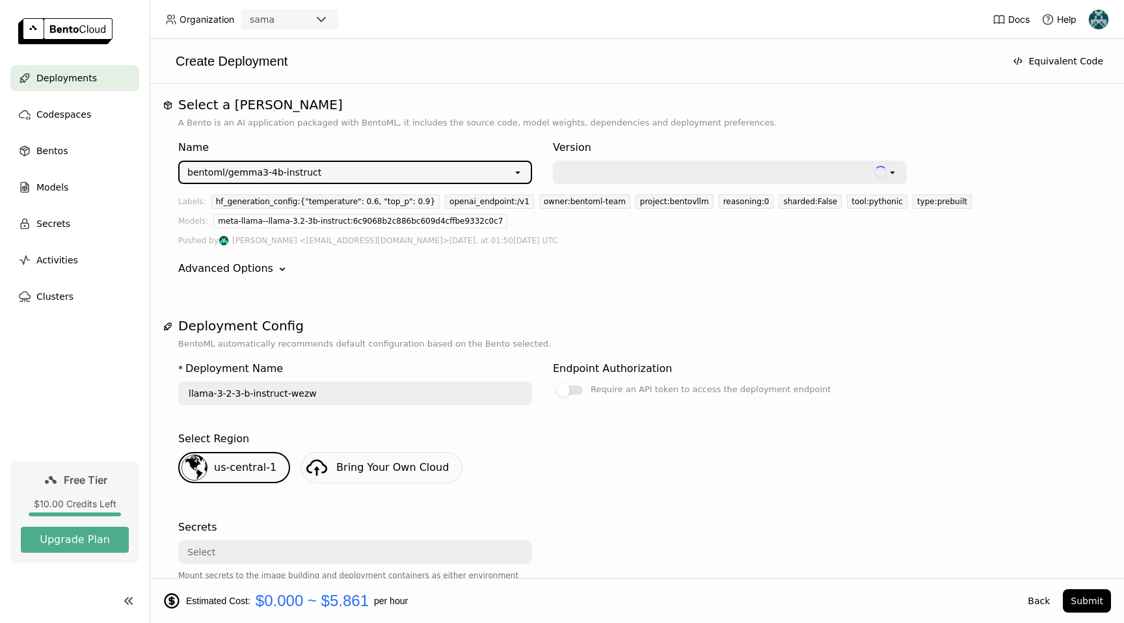
type input "gemma-3-4-b-instruct-gn3y"
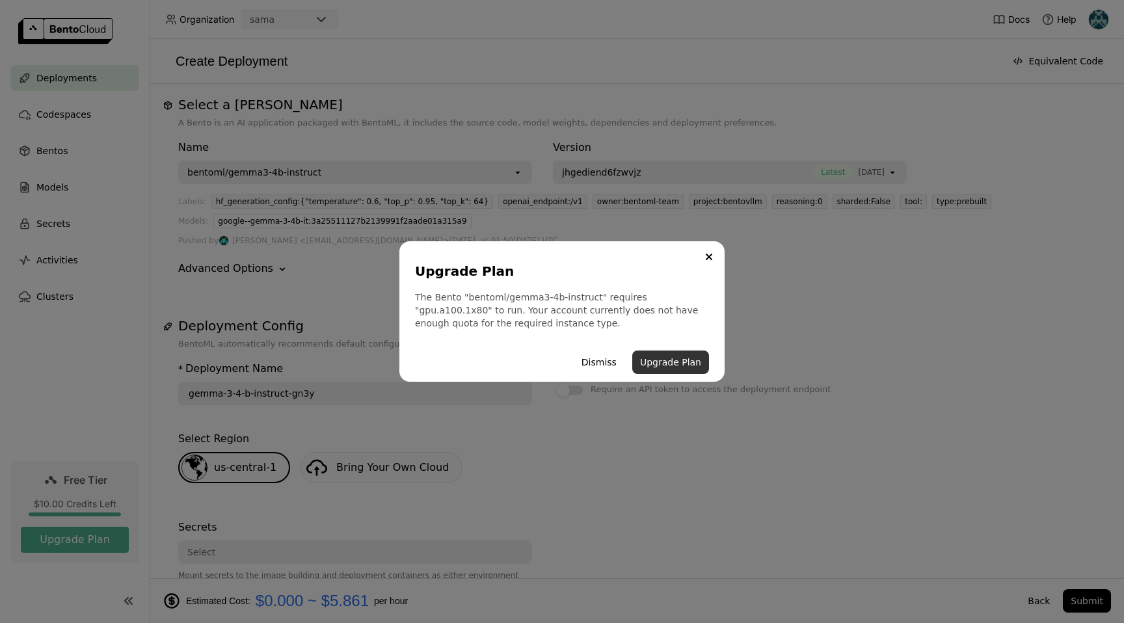
click at [671, 362] on button "Upgrade Plan" at bounding box center [670, 362] width 77 height 23
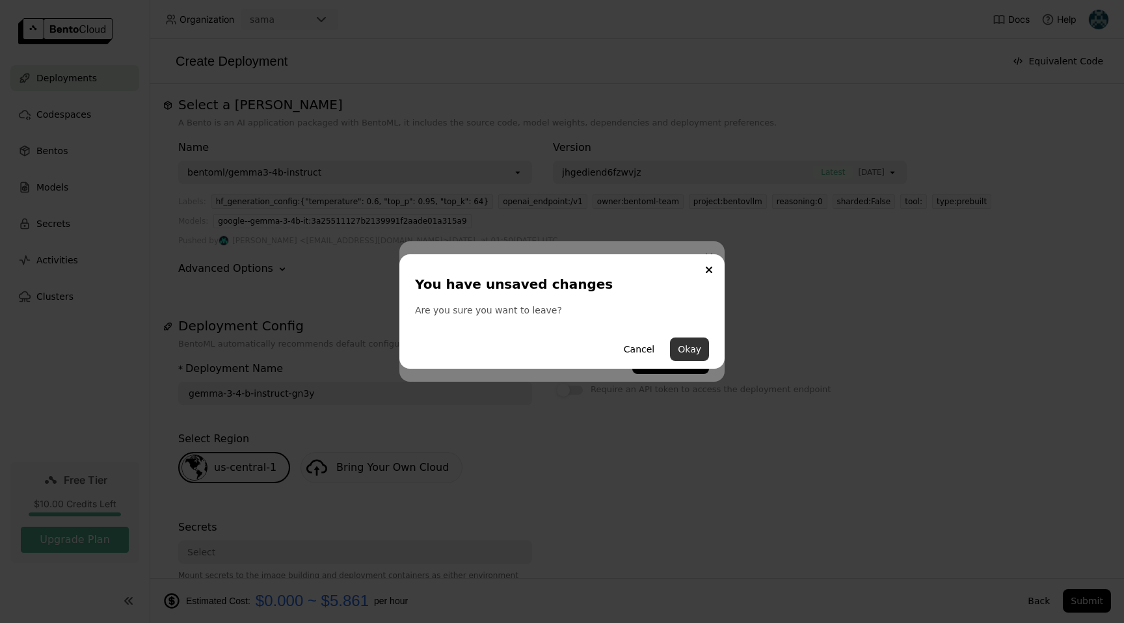
click at [693, 349] on button "Okay" at bounding box center [689, 349] width 39 height 23
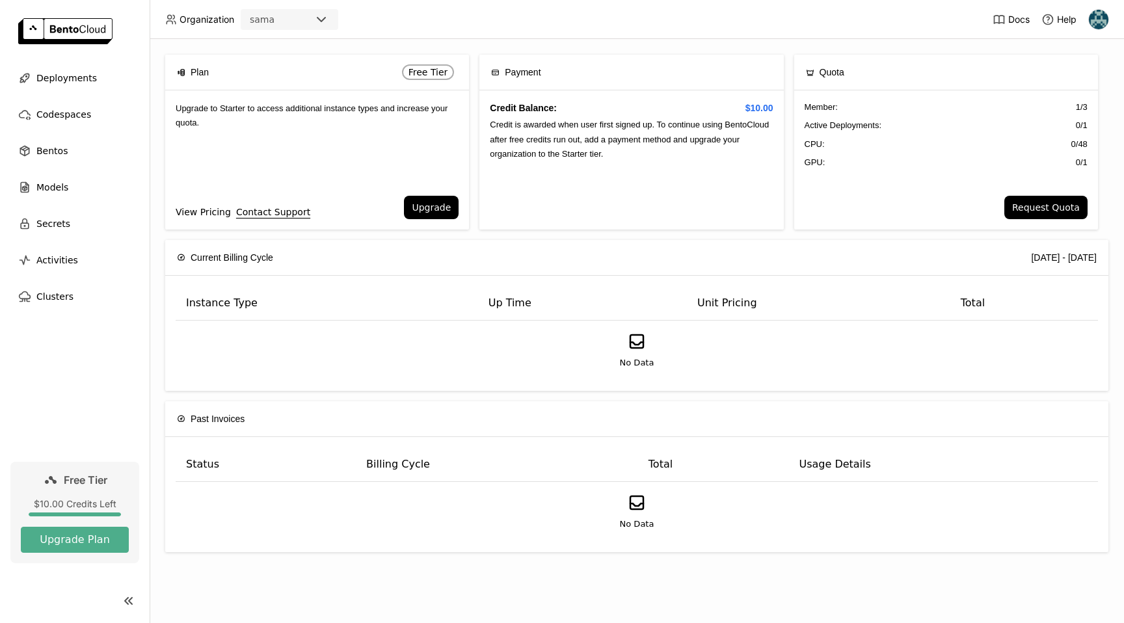
click at [208, 213] on link "View Pricing" at bounding box center [203, 212] width 55 height 14
